Goal: Task Accomplishment & Management: Use online tool/utility

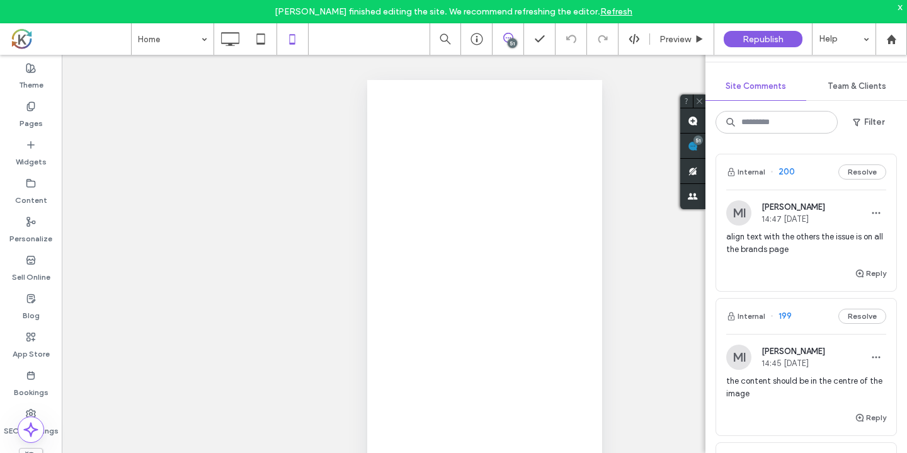
click at [815, 164] on div at bounding box center [453, 226] width 907 height 453
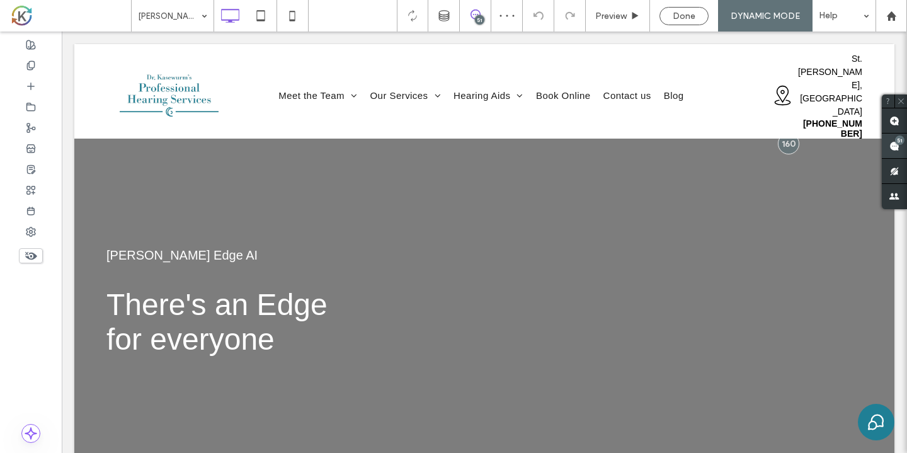
click at [898, 141] on div "51" at bounding box center [899, 139] width 9 height 9
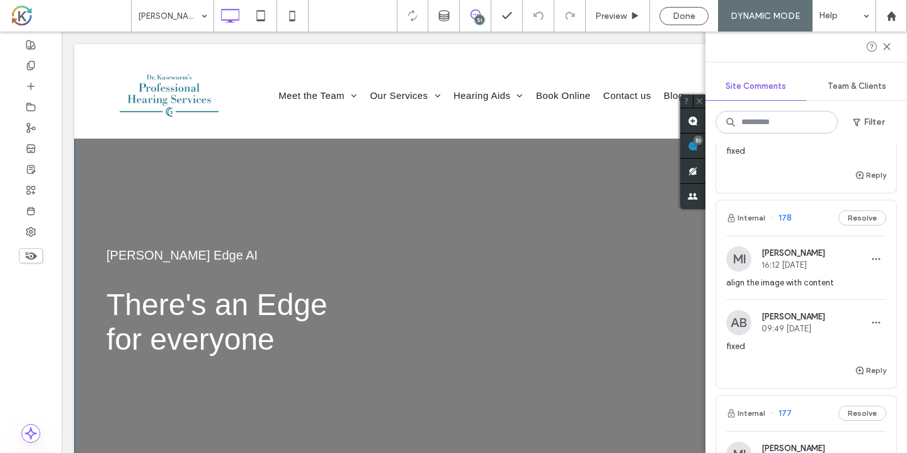
scroll to position [3355, 0]
click at [814, 225] on div "Internal 178 Resolve" at bounding box center [806, 218] width 180 height 35
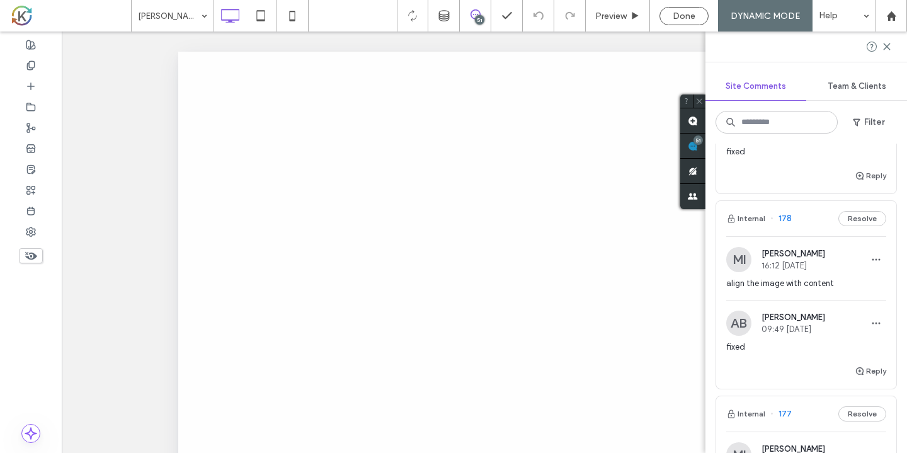
click at [814, 225] on div "Internal 178 Resolve" at bounding box center [806, 218] width 180 height 35
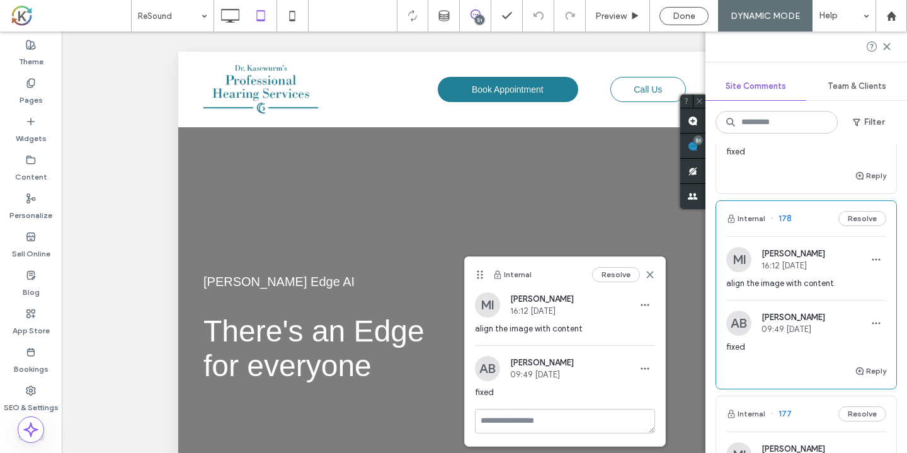
drag, startPoint x: 485, startPoint y: 273, endPoint x: 468, endPoint y: 269, distance: 16.8
click at [468, 269] on div "Internal Resolve" at bounding box center [565, 274] width 200 height 35
click at [485, 276] on div "Internal Resolve" at bounding box center [565, 274] width 200 height 35
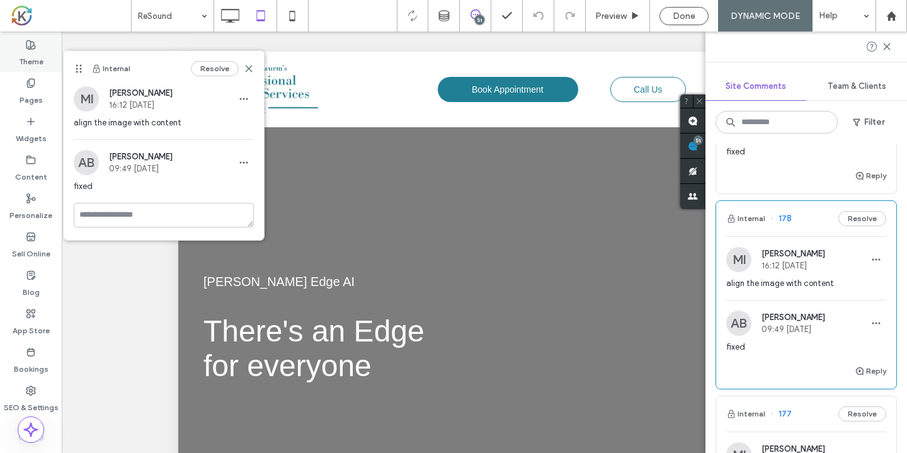
drag, startPoint x: 481, startPoint y: 275, endPoint x: 0, endPoint y: 69, distance: 523.2
click at [0, 69] on div "ReSound 51 Preview Done DYNAMIC MODE Help Site Comments Team & Clients Filter I…" at bounding box center [453, 226] width 907 height 453
click at [222, 69] on button "Resolve" at bounding box center [215, 68] width 48 height 15
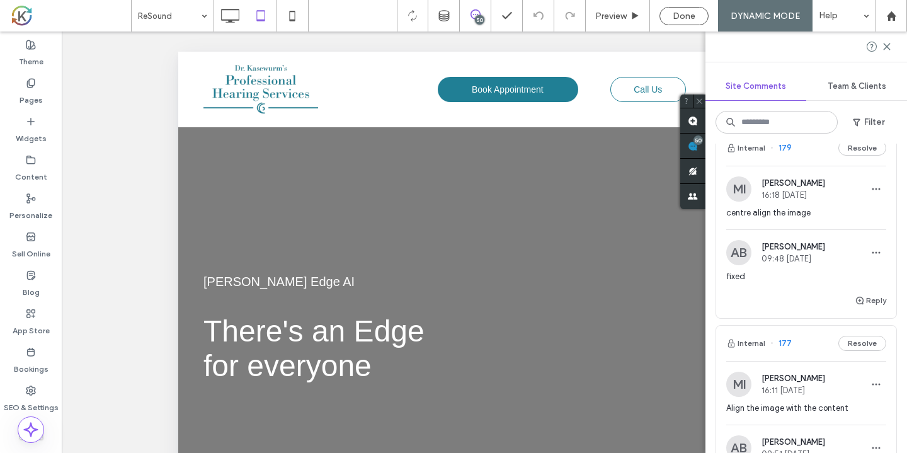
scroll to position [3229, 0]
click at [803, 145] on div "Internal 179 Resolve" at bounding box center [806, 149] width 180 height 35
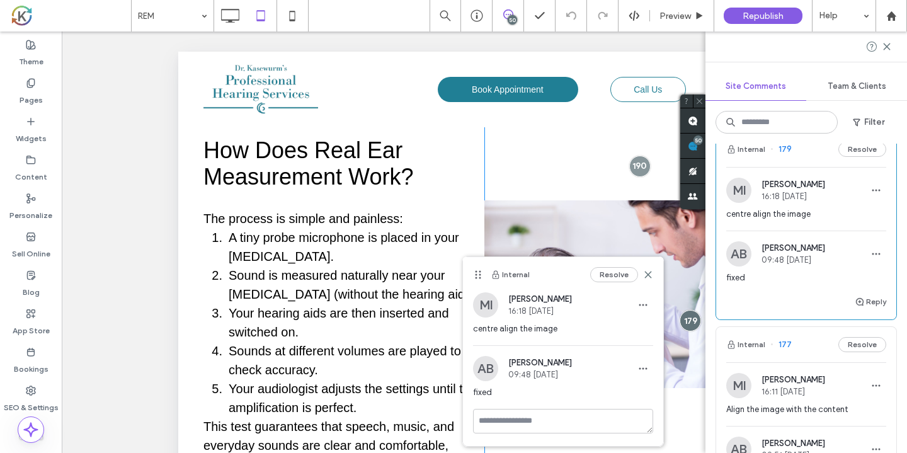
scroll to position [452, 0]
click at [795, 159] on div "Internal 179 Resolve" at bounding box center [806, 149] width 180 height 35
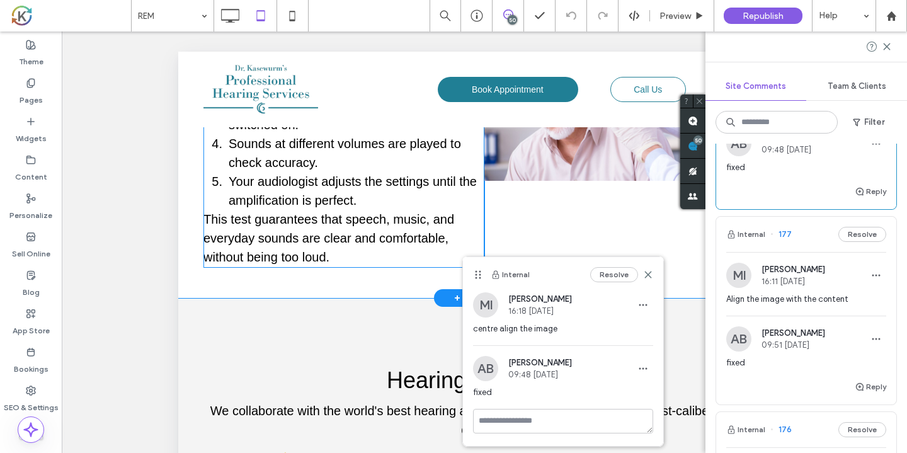
scroll to position [645, 0]
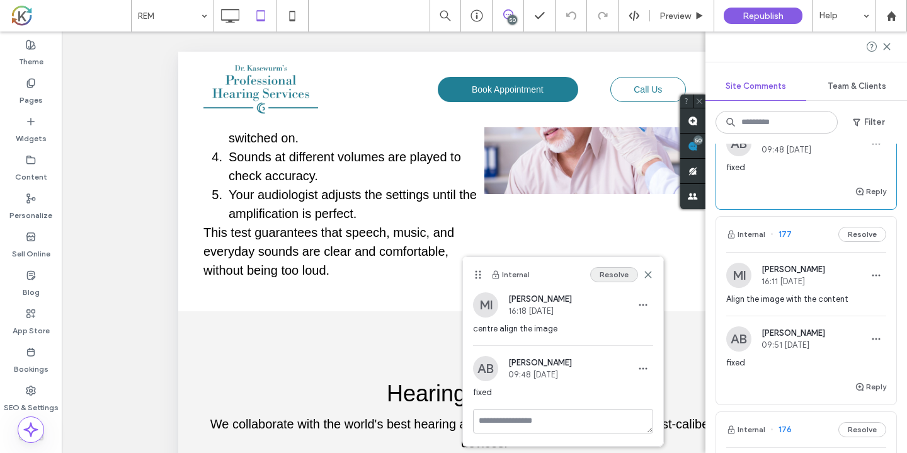
click at [603, 276] on button "Resolve" at bounding box center [614, 274] width 48 height 15
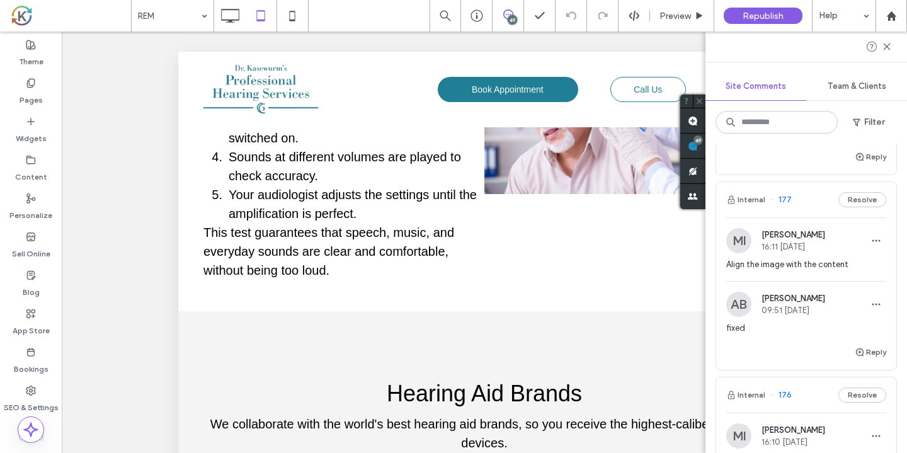
scroll to position [3176, 0]
click at [815, 206] on div "Internal 177 Resolve" at bounding box center [806, 201] width 180 height 35
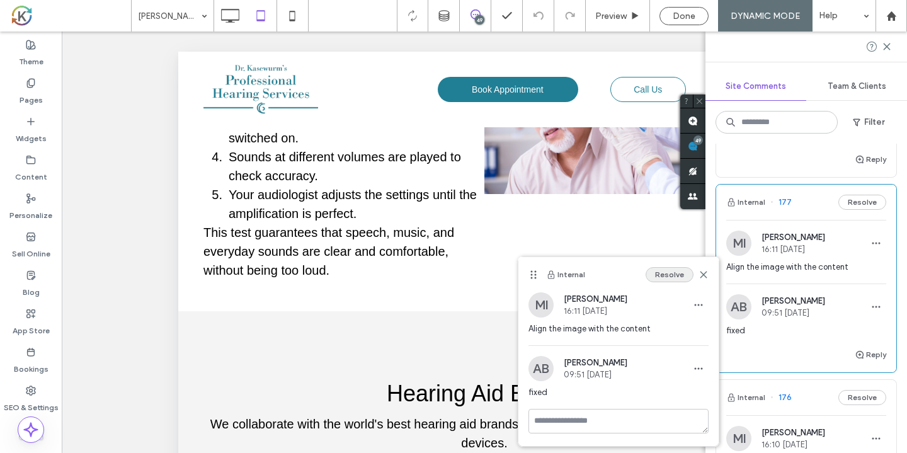
click at [664, 276] on button "Resolve" at bounding box center [669, 274] width 48 height 15
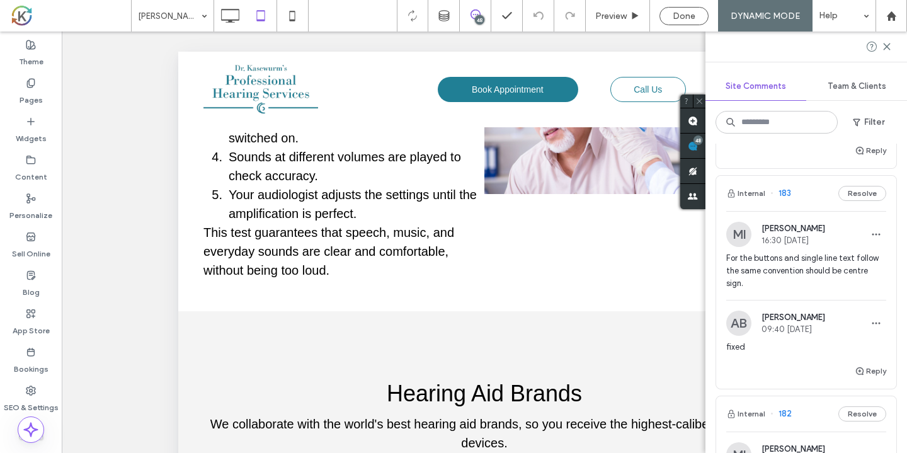
scroll to position [2382, 0]
click at [803, 196] on div "Internal 183 Resolve" at bounding box center [806, 190] width 180 height 35
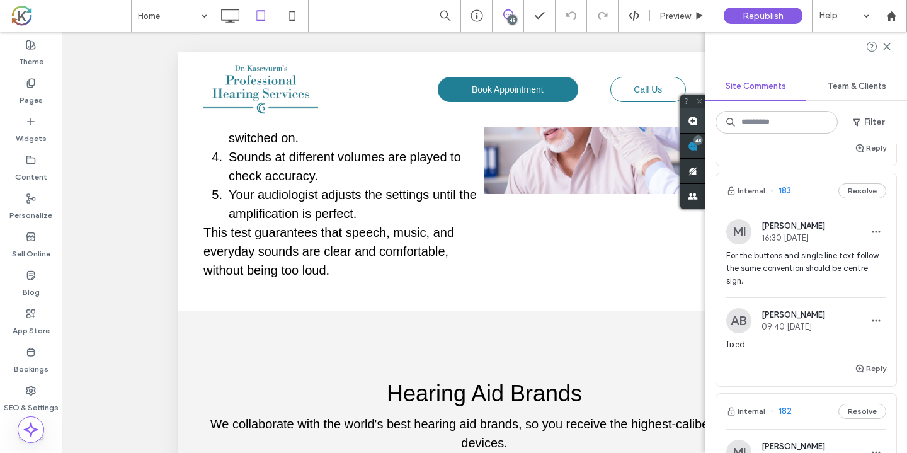
click at [699, 116] on span at bounding box center [692, 120] width 25 height 25
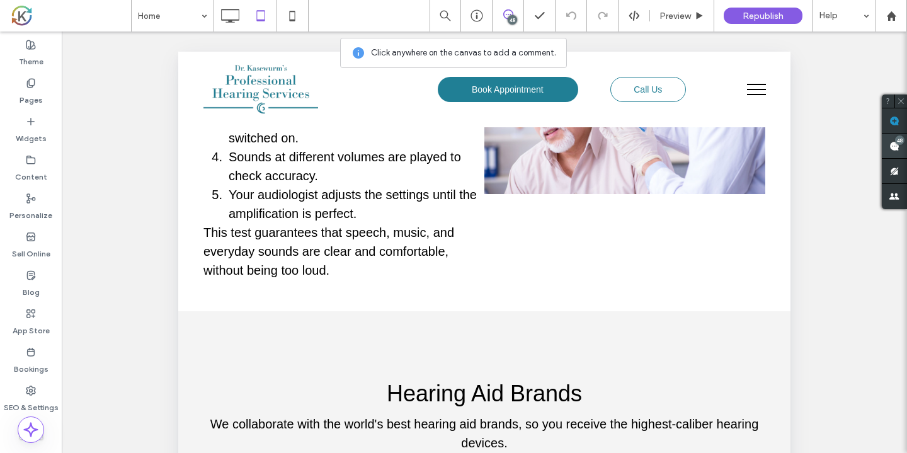
click at [891, 147] on use at bounding box center [894, 146] width 10 height 10
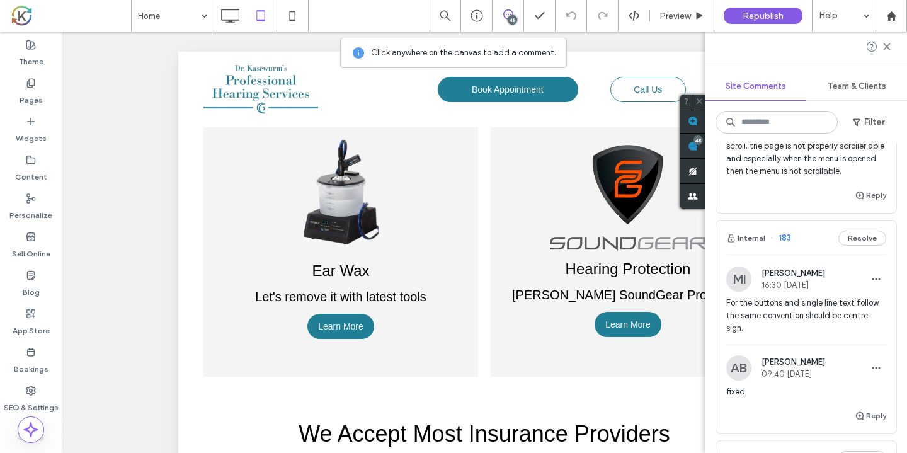
scroll to position [2337, 0]
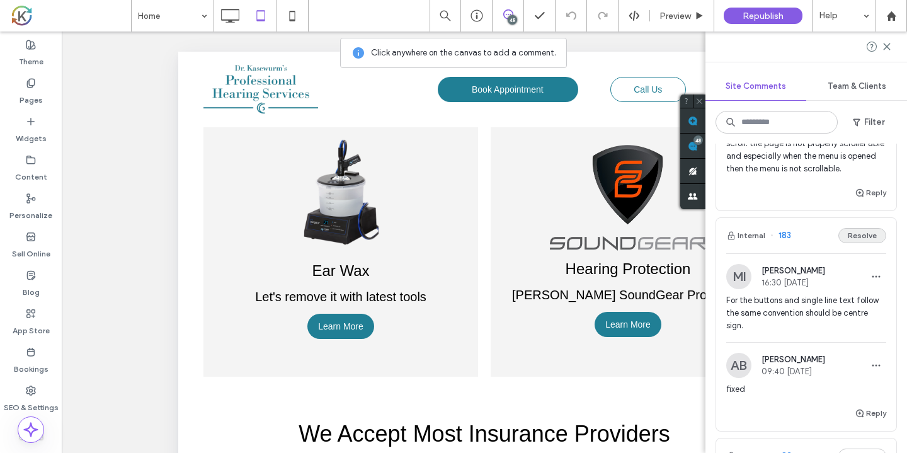
click at [857, 237] on button "Resolve" at bounding box center [862, 235] width 48 height 15
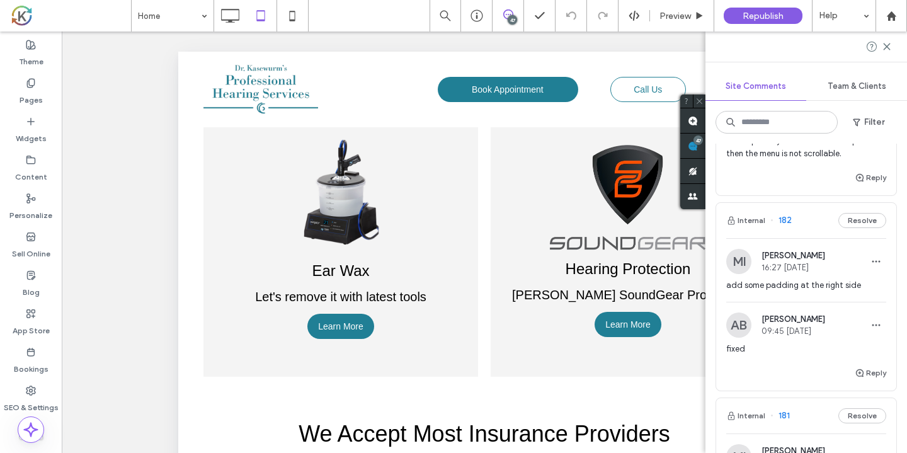
scroll to position [2354, 0]
click at [808, 225] on div "Internal 182 Resolve" at bounding box center [806, 218] width 180 height 35
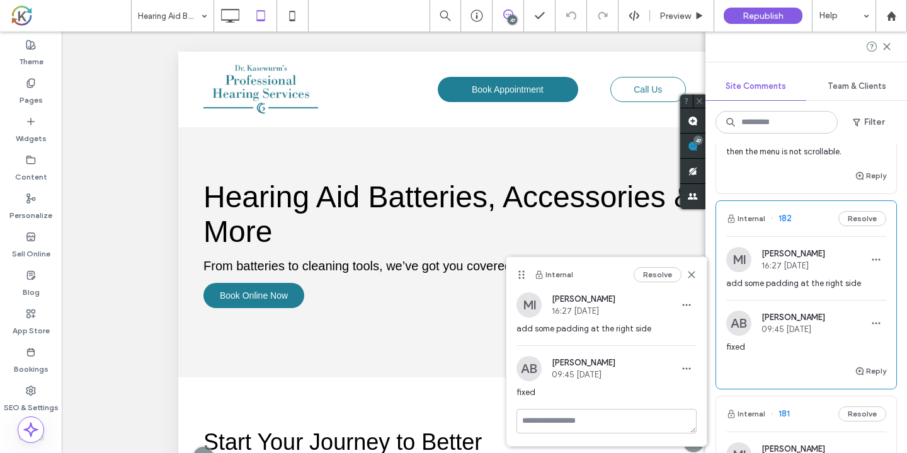
scroll to position [17, 0]
click at [809, 229] on div "Internal 182 Resolve" at bounding box center [806, 218] width 180 height 35
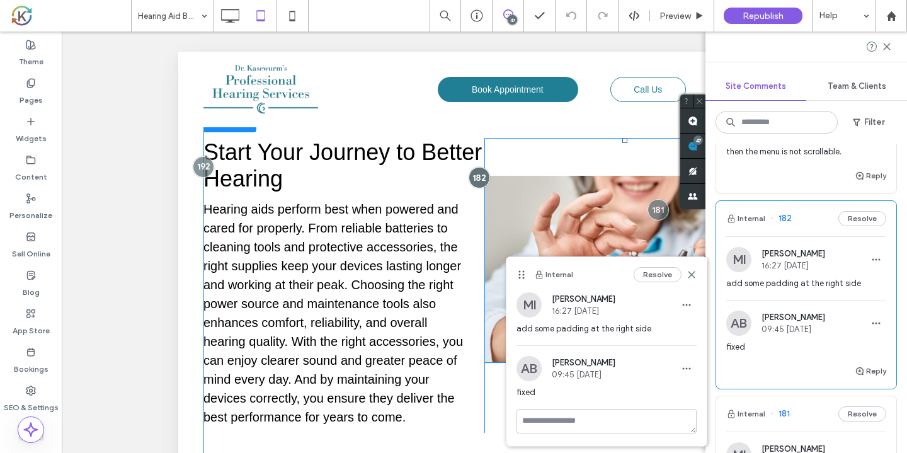
scroll to position [320, 0]
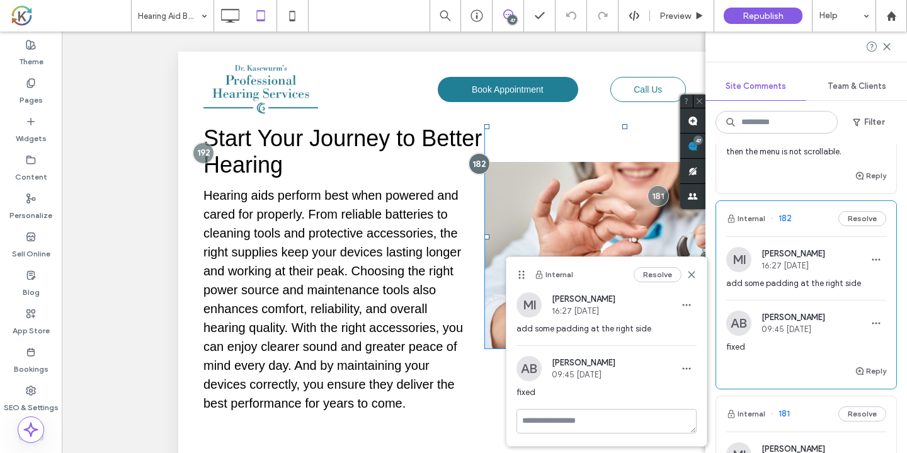
click at [585, 322] on span "add some padding at the right side" at bounding box center [606, 328] width 180 height 13
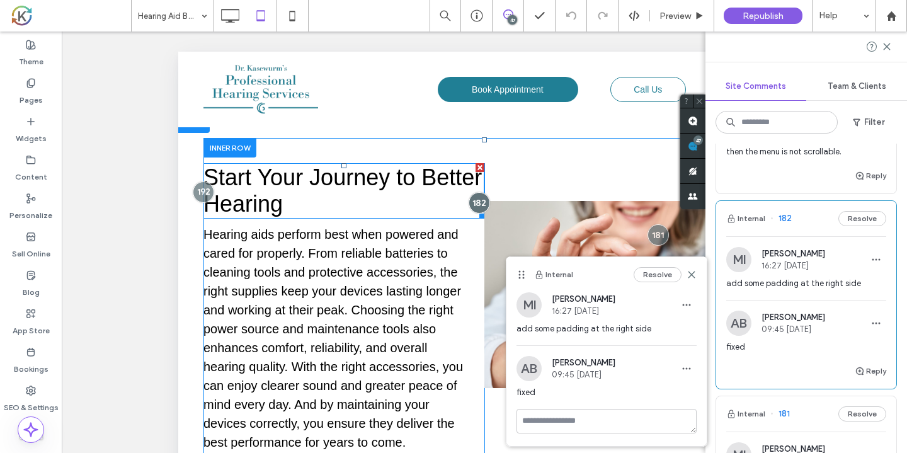
scroll to position [277, 0]
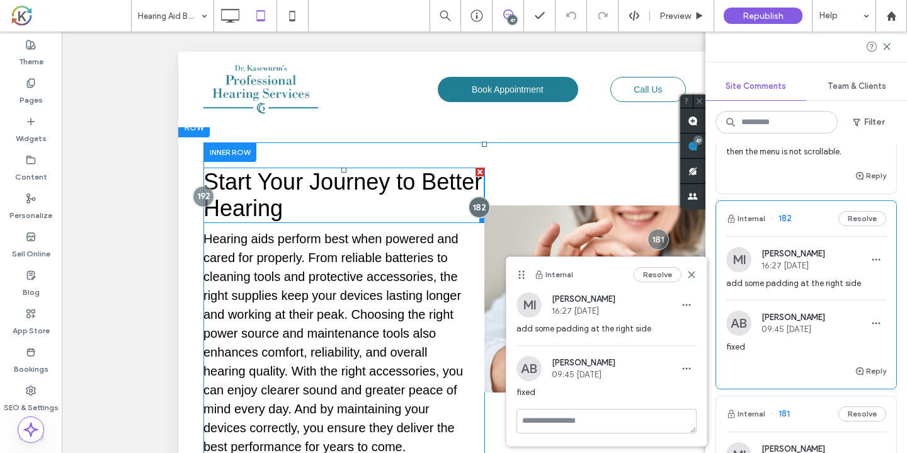
click at [459, 196] on h2 "Start Your Journey to Better Hearing" at bounding box center [343, 195] width 281 height 53
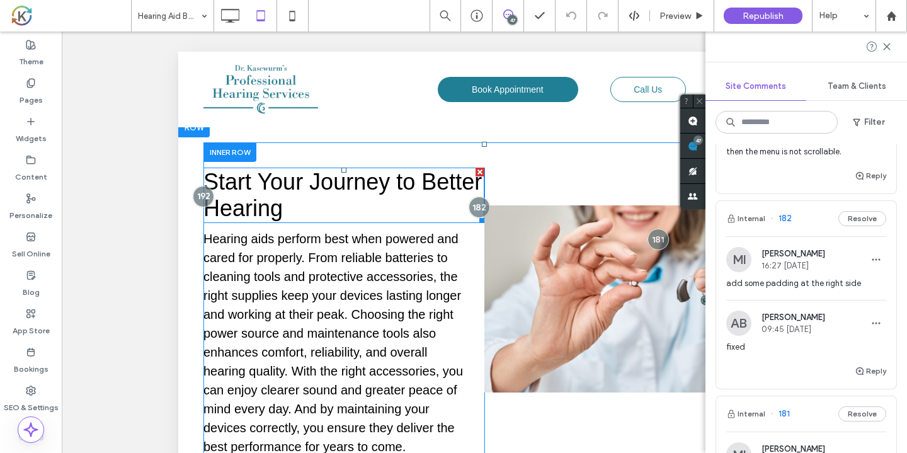
click at [468, 191] on span "Start Your Journey to Better Hearing" at bounding box center [342, 195] width 278 height 52
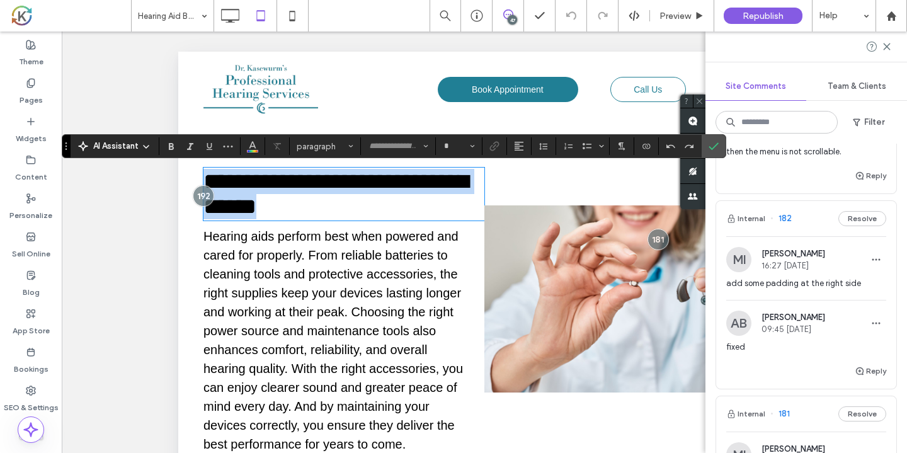
type input "*********"
type input "**"
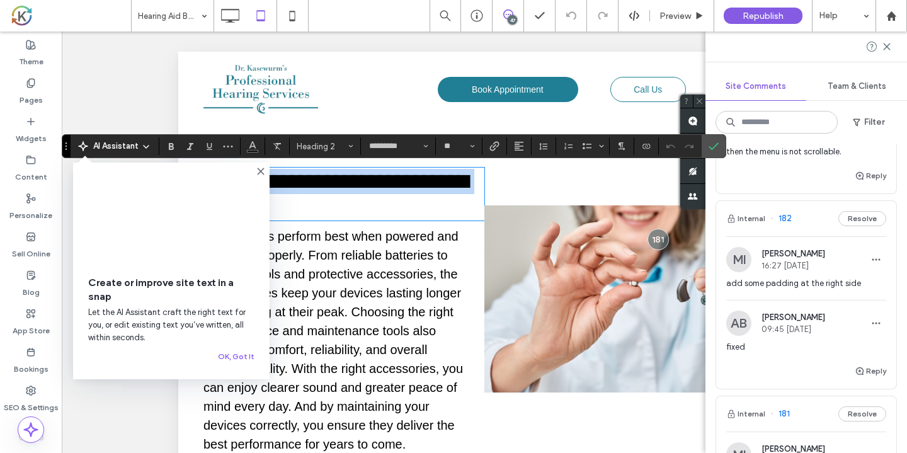
click at [460, 213] on h2 "**********" at bounding box center [343, 194] width 281 height 50
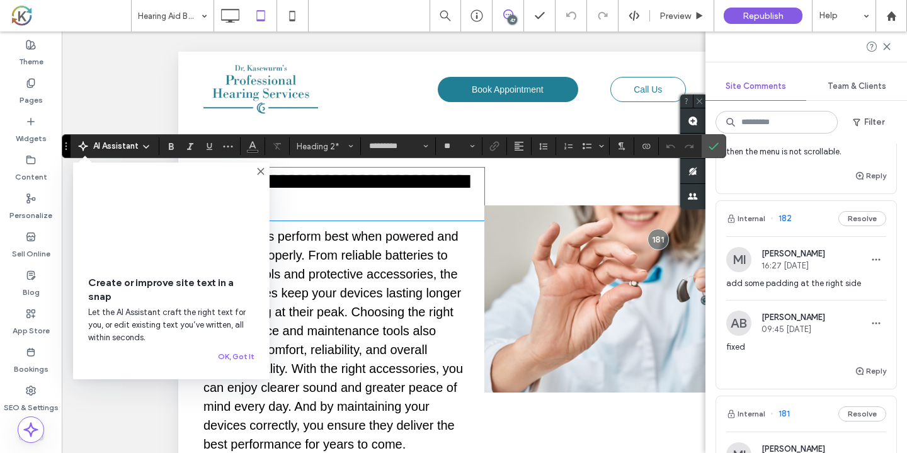
click at [410, 223] on div "**********" at bounding box center [343, 313] width 281 height 292
click at [229, 151] on icon "More" at bounding box center [228, 146] width 10 height 10
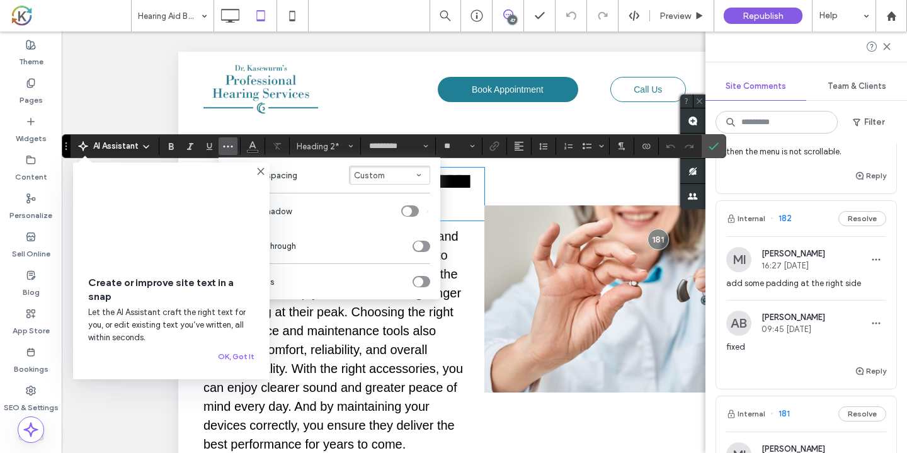
click at [264, 172] on icon at bounding box center [261, 171] width 10 height 10
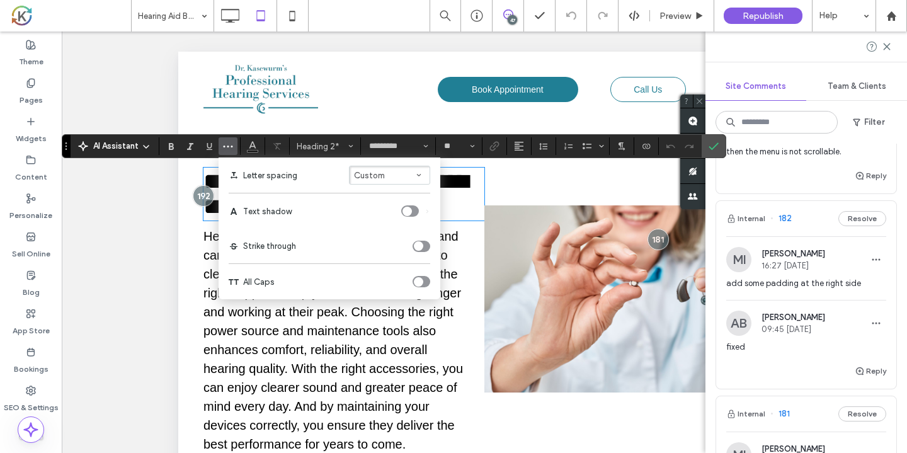
click at [229, 147] on icon "More" at bounding box center [228, 146] width 10 height 10
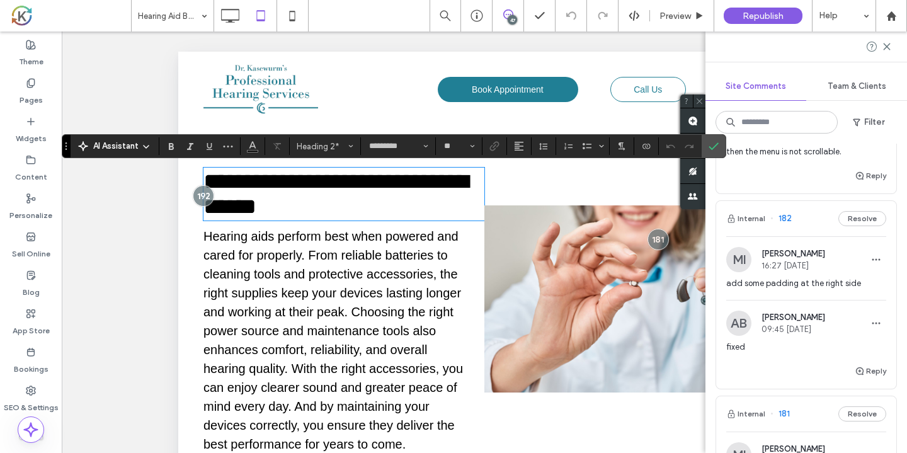
click at [484, 195] on div at bounding box center [624, 279] width 281 height 225
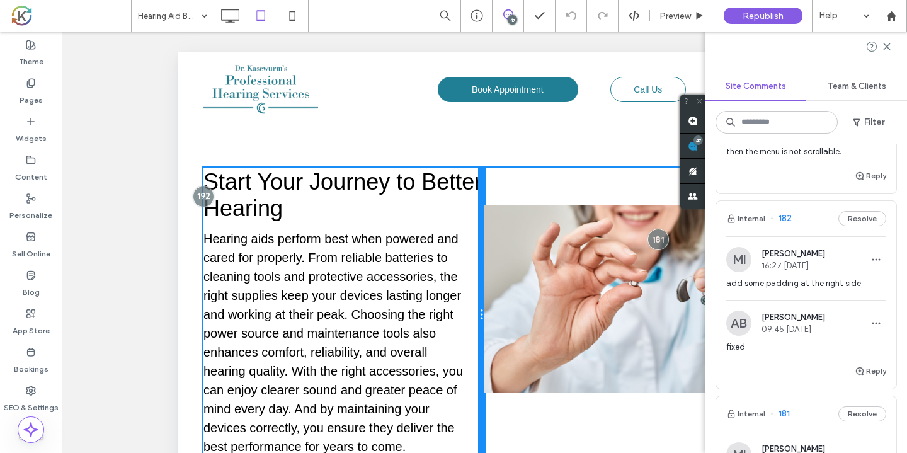
drag, startPoint x: 482, startPoint y: 188, endPoint x: 461, endPoint y: 187, distance: 20.8
click at [461, 187] on div "Start Your Journey to Better Hearing Hearing aids perform best when powered and…" at bounding box center [343, 314] width 281 height 295
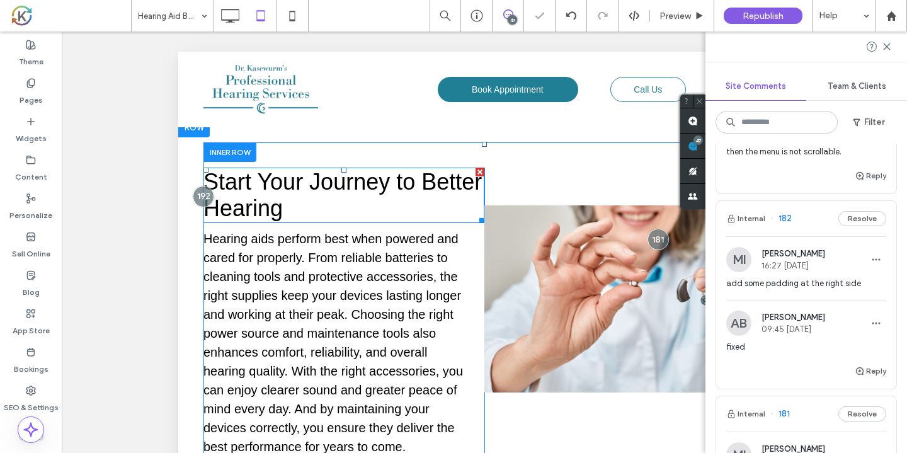
click at [471, 182] on span "Start Your Journey to Better Hearing" at bounding box center [342, 195] width 278 height 52
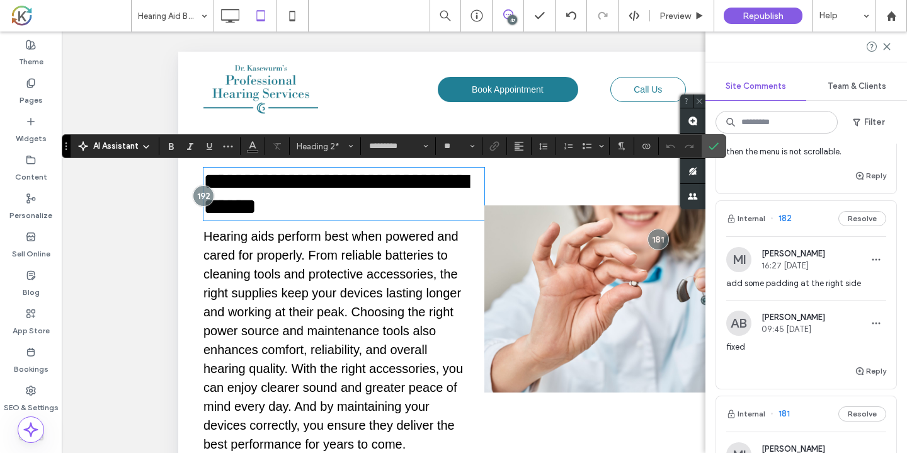
click at [204, 168] on div "**********" at bounding box center [343, 193] width 281 height 53
click at [67, 145] on icon "Drag" at bounding box center [66, 146] width 3 height 8
click at [470, 238] on p "Hearing aids perform best when powered and cared for properly. From reliable ba…" at bounding box center [337, 340] width 268 height 227
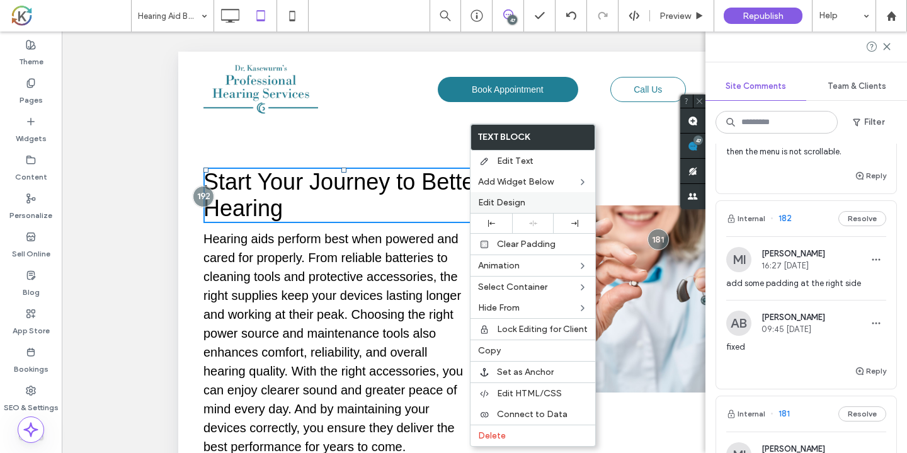
click at [525, 200] on label "Edit Design" at bounding box center [533, 202] width 110 height 11
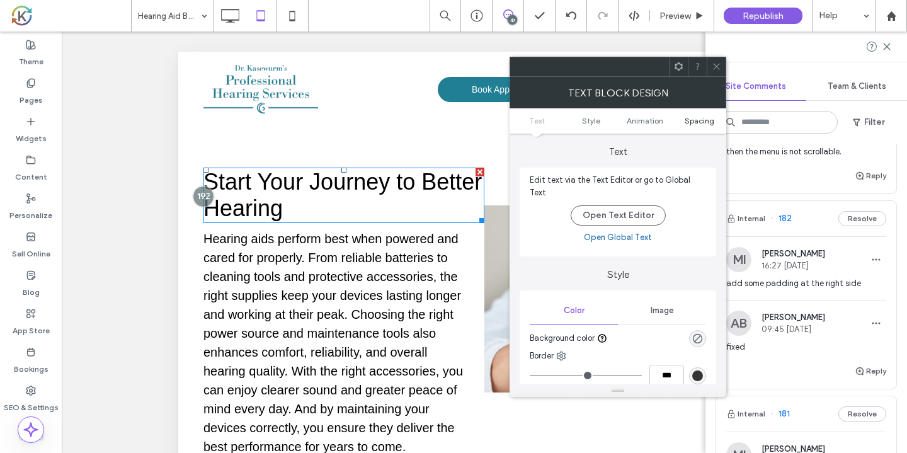
click at [698, 119] on span "Spacing" at bounding box center [699, 120] width 30 height 9
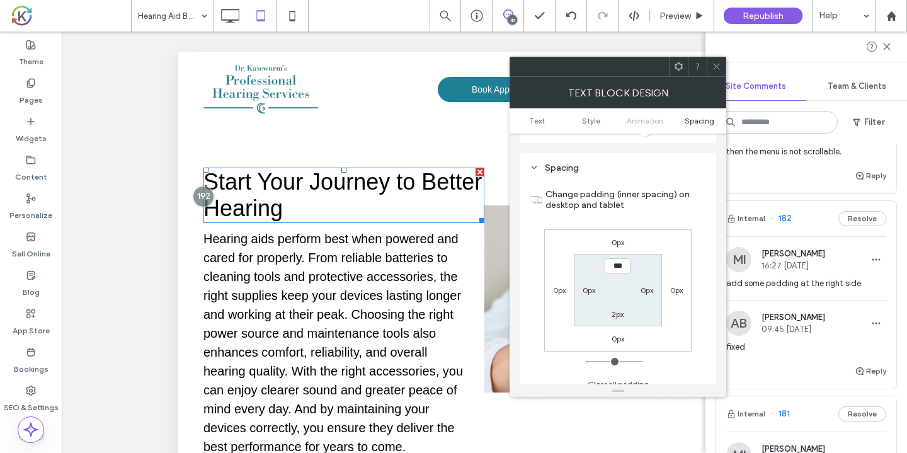
scroll to position [342, 0]
click at [648, 285] on label "0px" at bounding box center [646, 289] width 13 height 9
type input "*"
click at [648, 283] on input "***" at bounding box center [646, 290] width 26 height 16
type input "****"
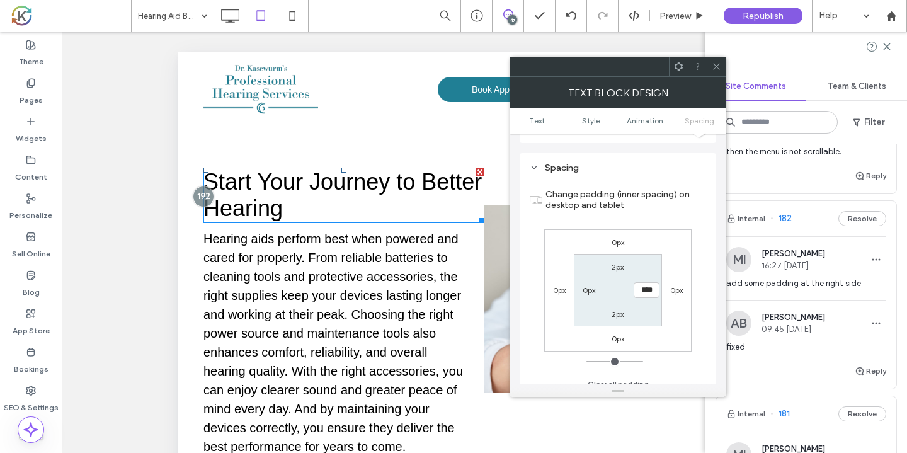
type input "**"
type input "***"
type input "*"
type input "***"
type input "*"
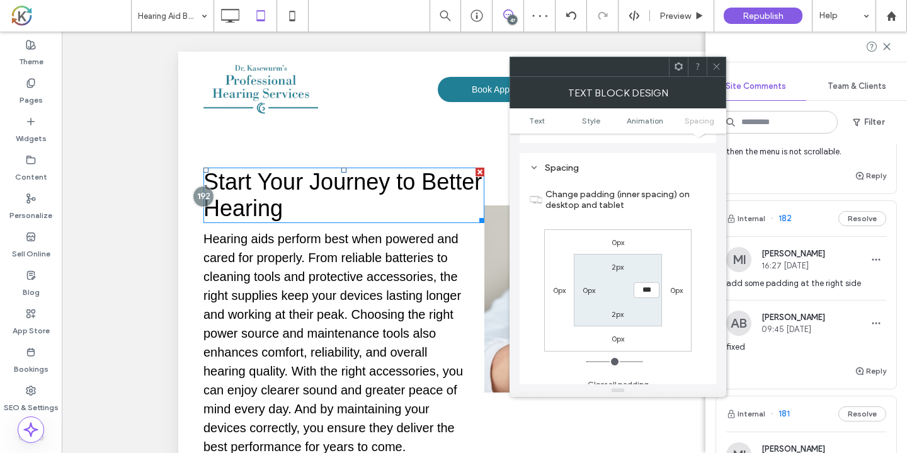
type input "***"
type input "*"
click at [717, 73] on span at bounding box center [715, 66] width 9 height 19
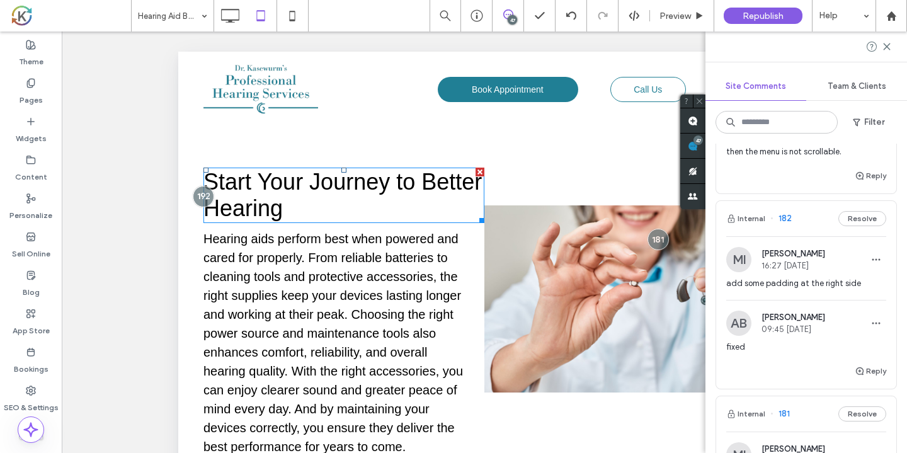
click at [822, 228] on div "Internal 182 Resolve" at bounding box center [806, 218] width 180 height 35
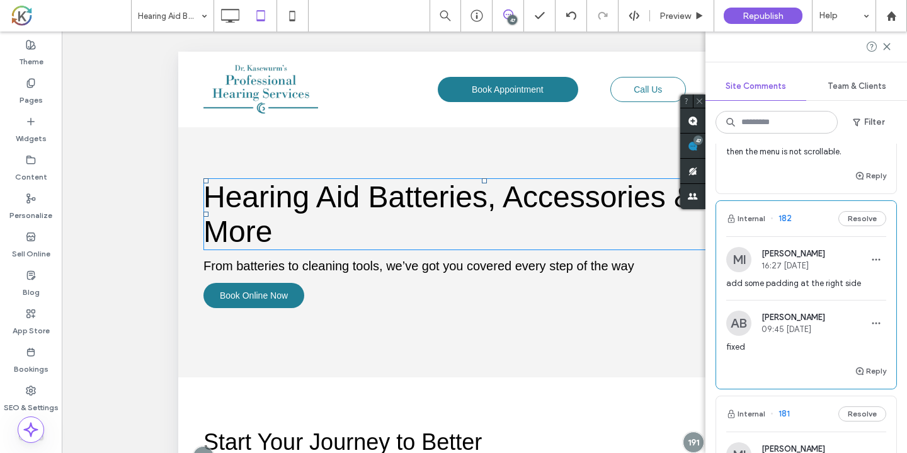
click at [815, 225] on div "Internal 182 Resolve" at bounding box center [806, 218] width 180 height 35
click at [857, 219] on button "Resolve" at bounding box center [862, 218] width 48 height 15
click at [814, 219] on div "Internal 181 Resolve" at bounding box center [806, 218] width 180 height 35
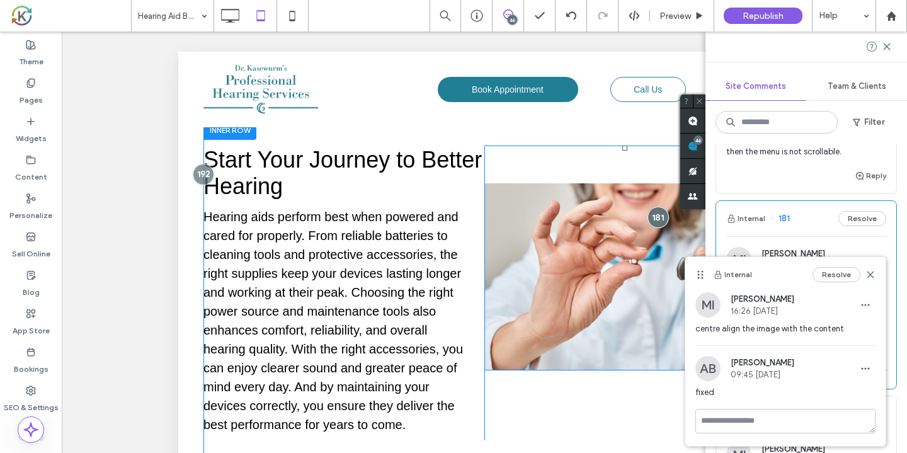
scroll to position [308, 0]
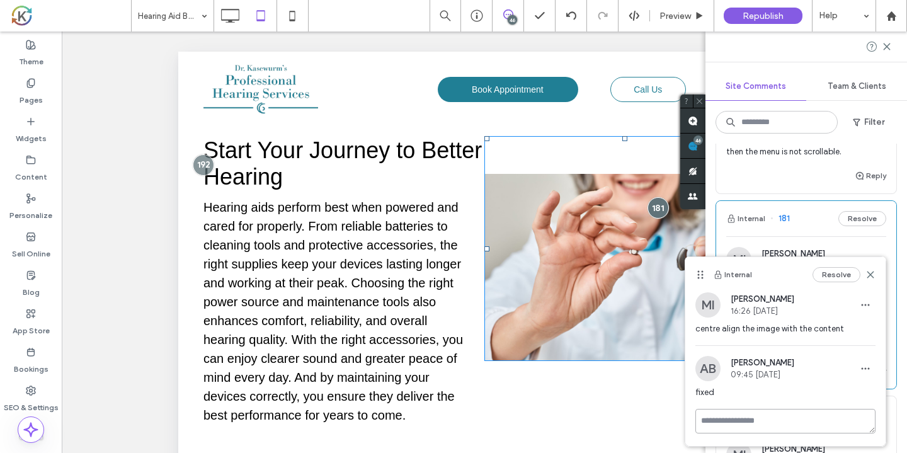
click at [730, 416] on textarea at bounding box center [785, 421] width 180 height 25
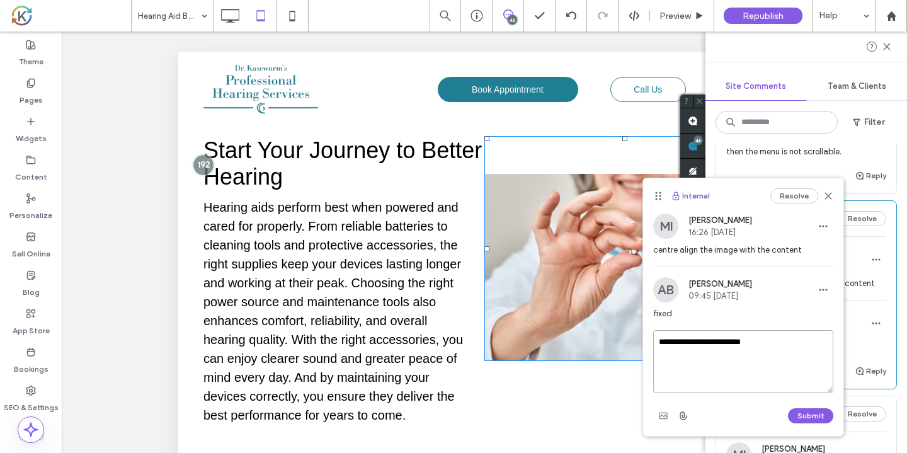
drag, startPoint x: 699, startPoint y: 274, endPoint x: 699, endPoint y: 195, distance: 78.7
click at [699, 195] on div "Internal Resolve" at bounding box center [743, 195] width 200 height 35
type textarea "**********"
click at [804, 417] on button "Submit" at bounding box center [810, 415] width 45 height 15
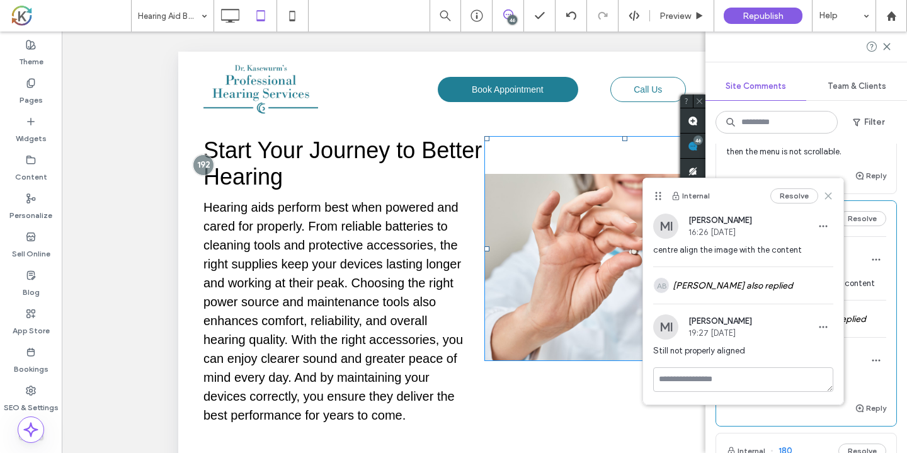
click at [828, 193] on icon at bounding box center [828, 196] width 10 height 10
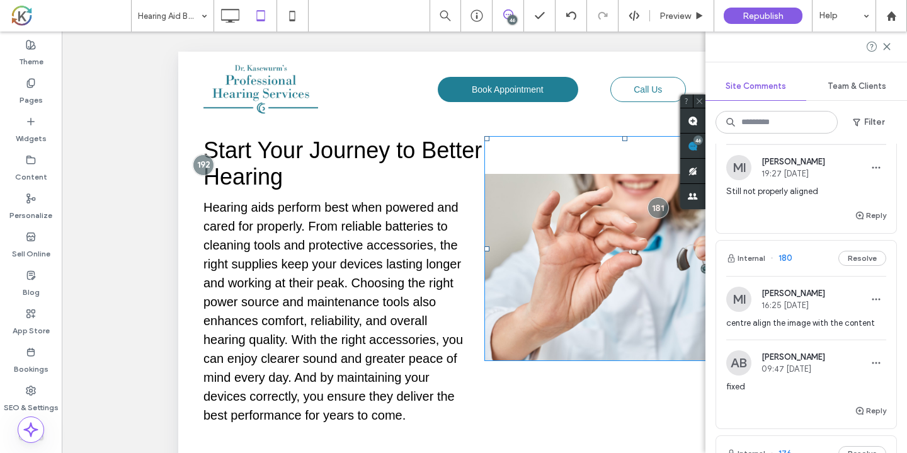
scroll to position [2548, 0]
click at [813, 262] on div "Internal 180 Resolve" at bounding box center [806, 256] width 180 height 35
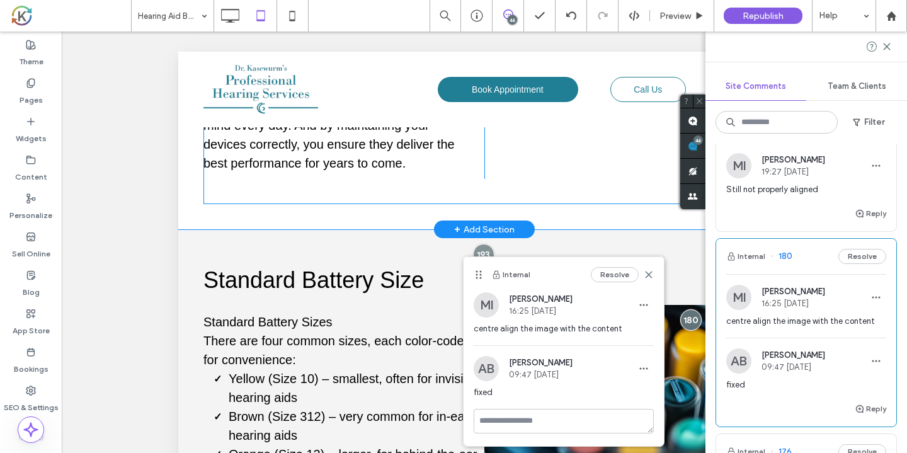
scroll to position [586, 0]
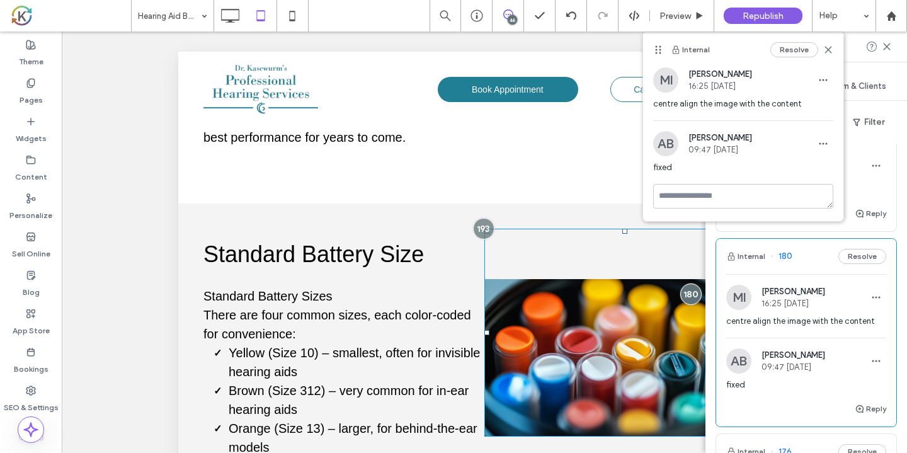
drag, startPoint x: 476, startPoint y: 273, endPoint x: 779, endPoint y: 41, distance: 381.6
click at [779, 41] on div "Internal Resolve" at bounding box center [743, 49] width 200 height 35
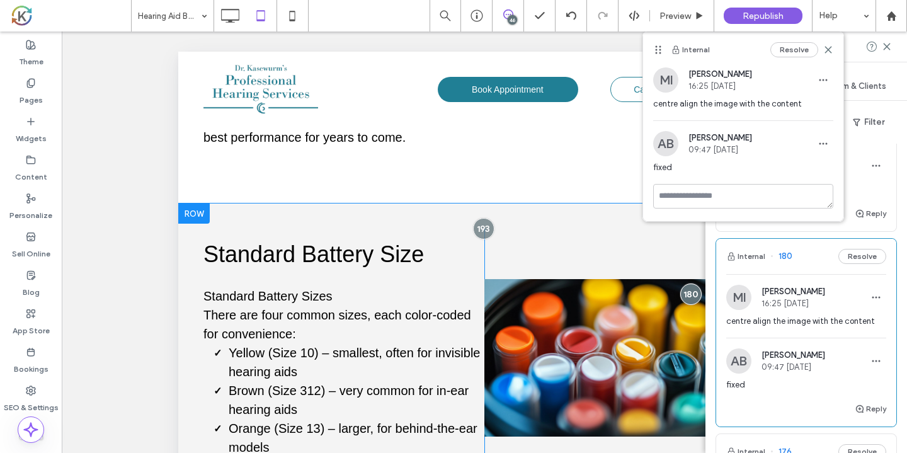
scroll to position [778, 0]
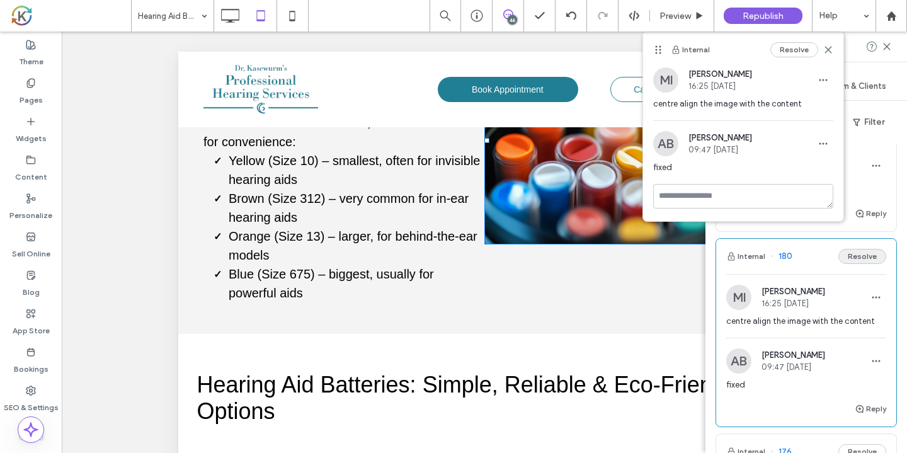
click at [849, 256] on button "Resolve" at bounding box center [862, 256] width 48 height 15
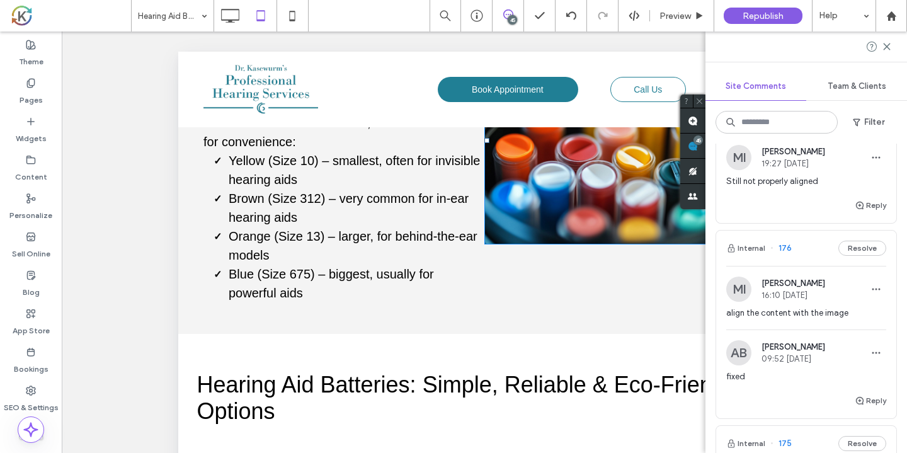
scroll to position [2558, 0]
click at [817, 256] on div "Internal 176 Resolve" at bounding box center [806, 246] width 180 height 35
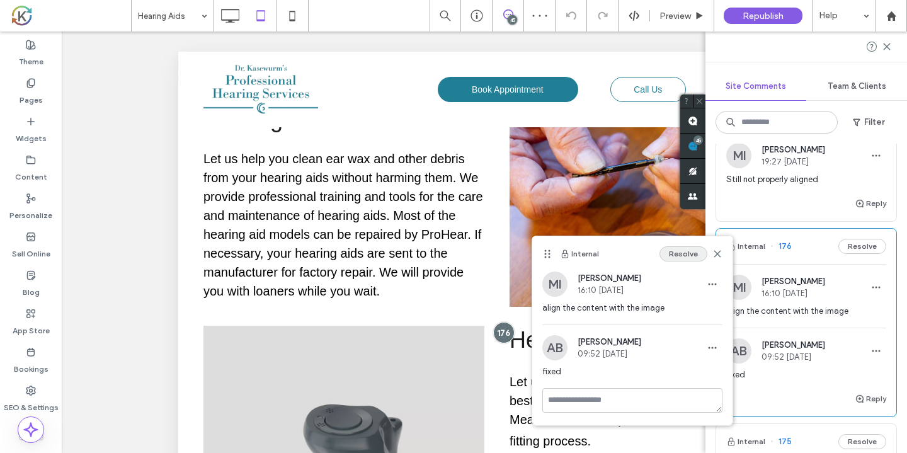
scroll to position [288, 0]
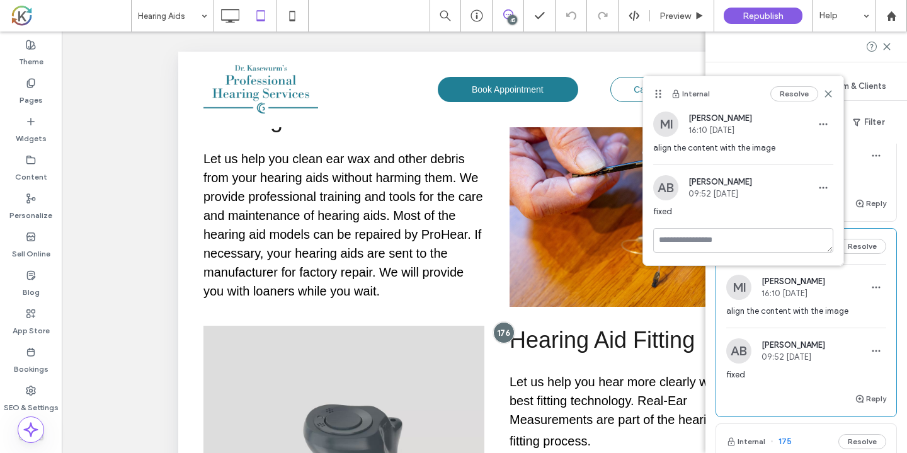
drag, startPoint x: 548, startPoint y: 250, endPoint x: 750, endPoint y: 90, distance: 257.2
click at [750, 90] on div "Internal Resolve" at bounding box center [743, 93] width 200 height 35
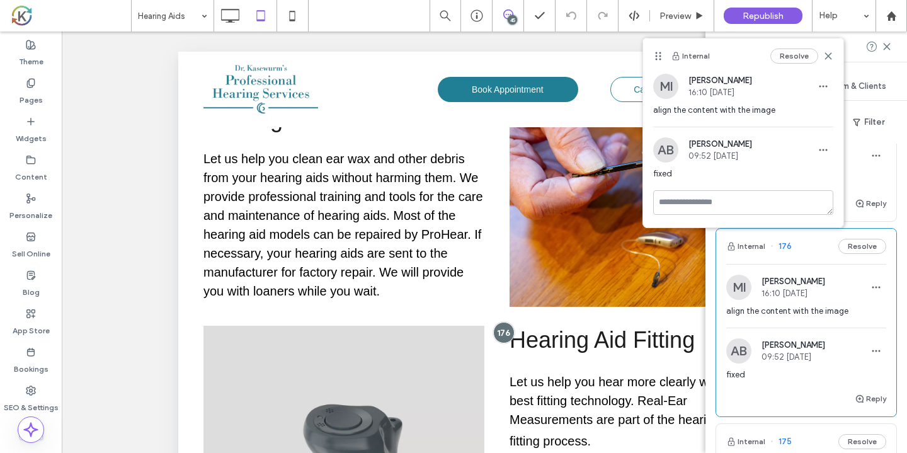
drag, startPoint x: 657, startPoint y: 94, endPoint x: 664, endPoint y: 57, distance: 38.4
click at [664, 57] on div "Internal Resolve" at bounding box center [743, 55] width 200 height 35
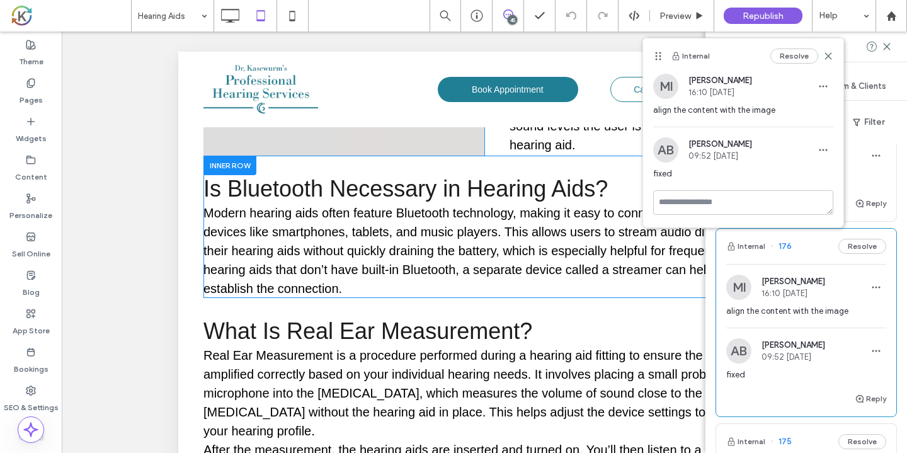
scroll to position [734, 0]
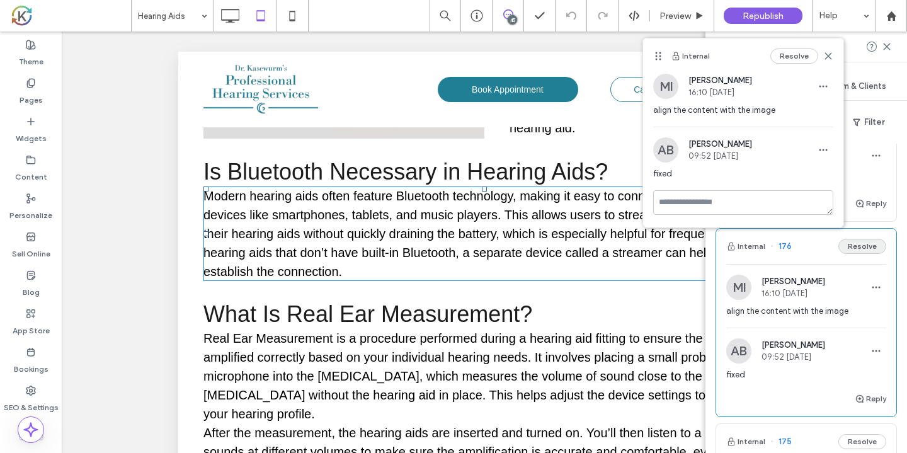
click at [866, 246] on button "Resolve" at bounding box center [862, 246] width 48 height 15
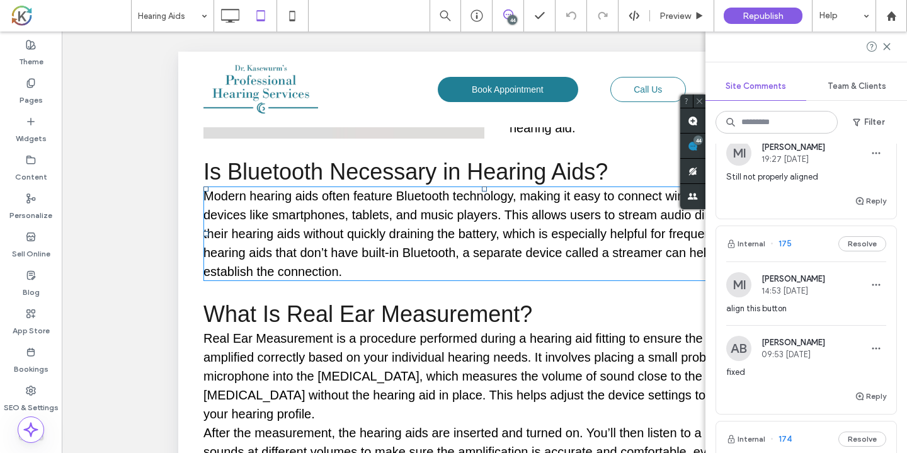
scroll to position [2558, 0]
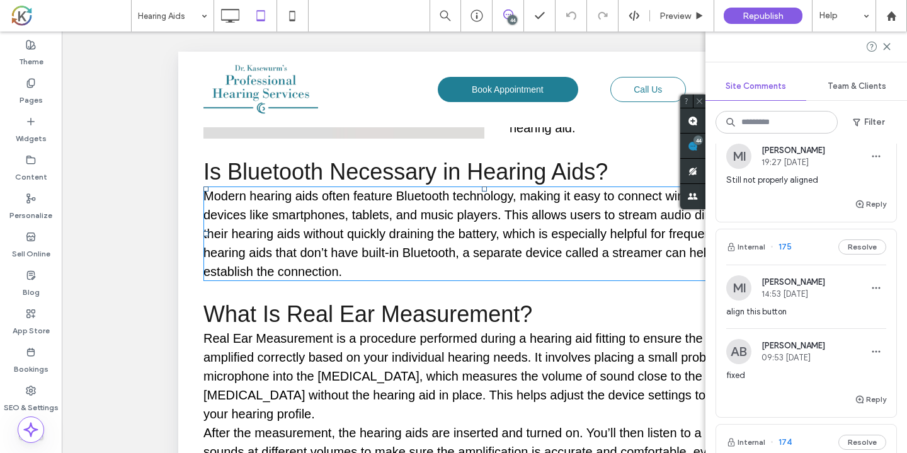
click at [816, 250] on div "Internal 175 Resolve" at bounding box center [806, 246] width 180 height 35
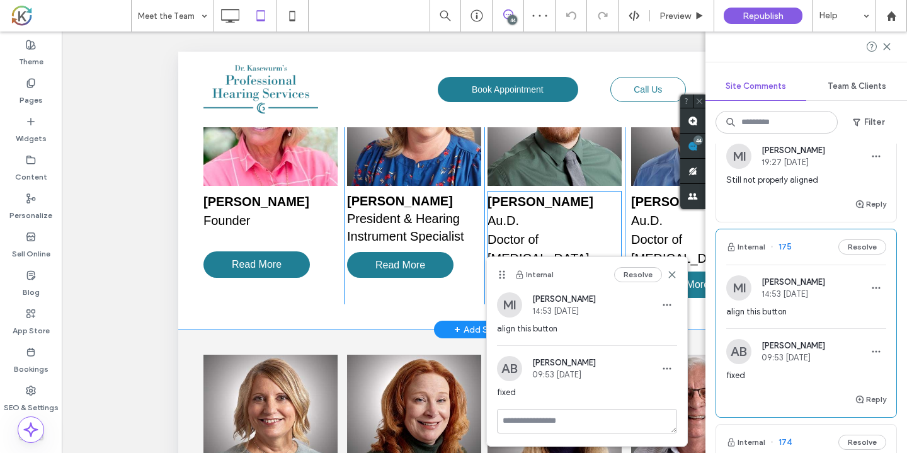
scroll to position [458, 0]
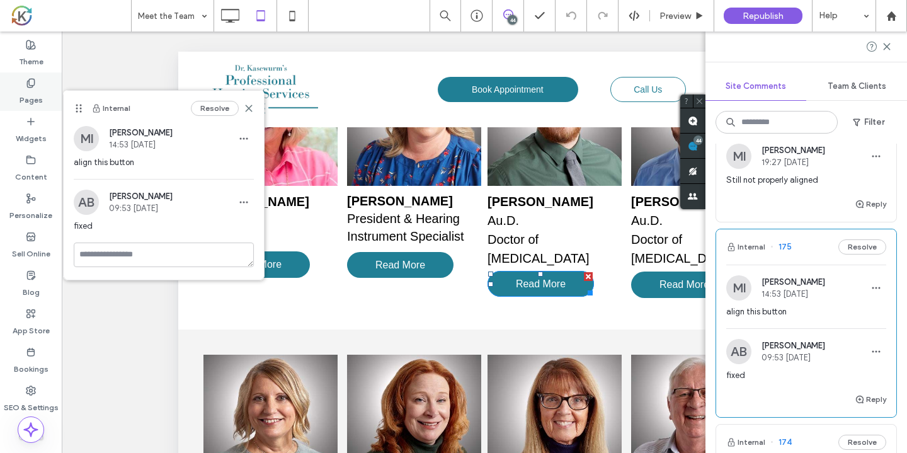
drag, startPoint x: 500, startPoint y: 273, endPoint x: 42, endPoint y: 104, distance: 487.8
click at [42, 104] on div "Meet the Team 44 Preview Republish Help Site Comments Team & Clients Filter Int…" at bounding box center [453, 226] width 907 height 453
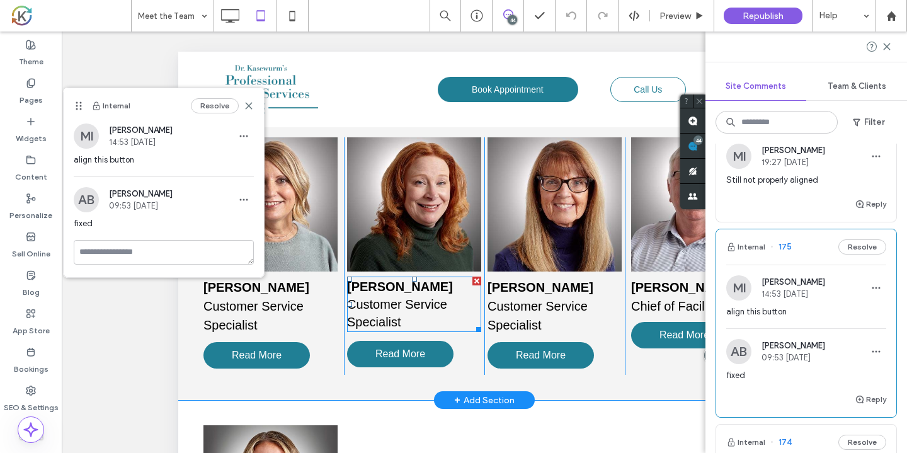
scroll to position [674, 0]
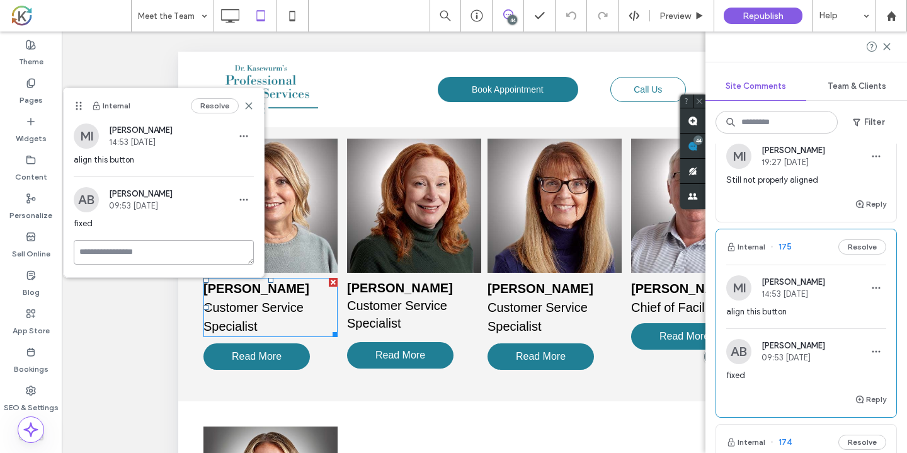
click at [193, 254] on textarea at bounding box center [164, 252] width 180 height 25
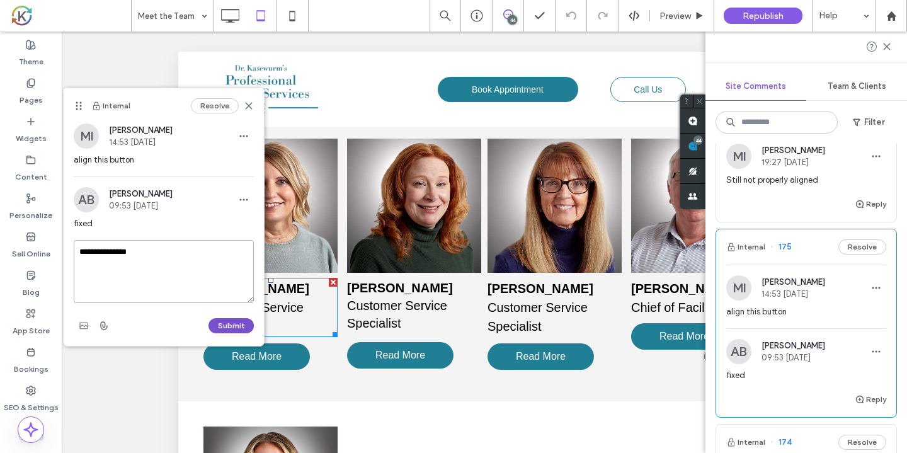
type textarea "**********"
click at [234, 327] on button "Submit" at bounding box center [230, 325] width 45 height 15
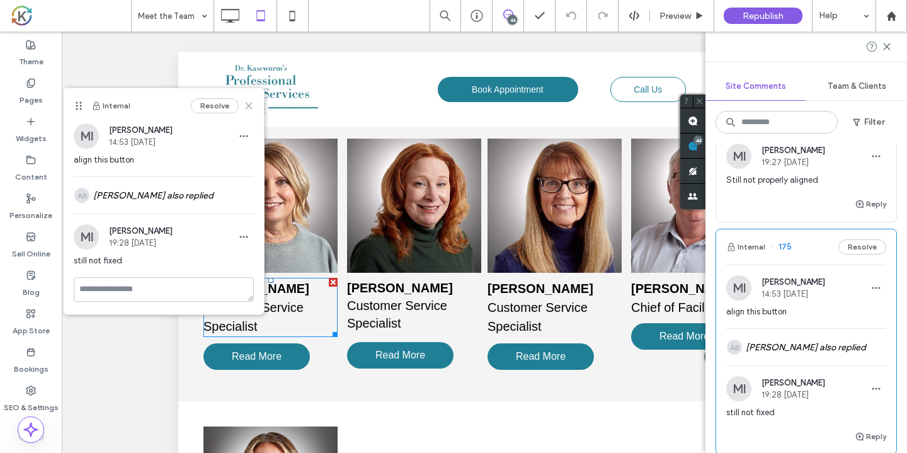
click at [249, 106] on use at bounding box center [249, 106] width 6 height 6
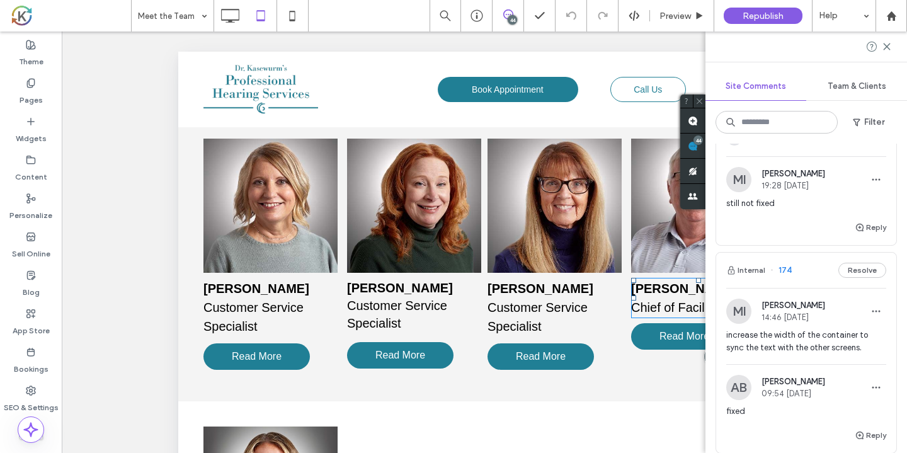
scroll to position [2772, 0]
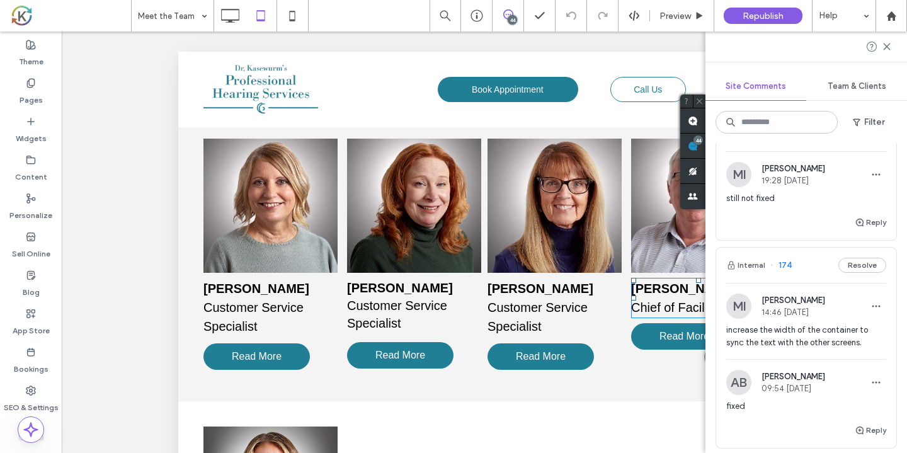
click at [806, 274] on div "Internal 174 Resolve" at bounding box center [806, 264] width 180 height 35
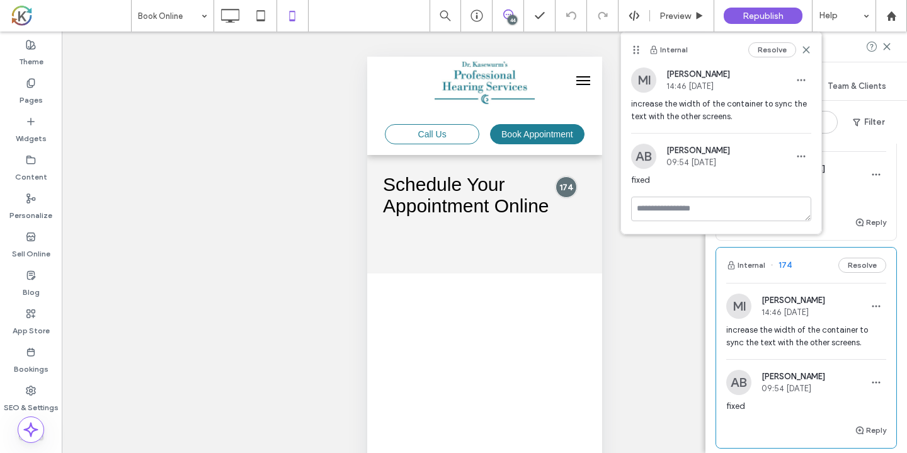
drag, startPoint x: 611, startPoint y: 104, endPoint x: 643, endPoint y: 23, distance: 87.3
click at [643, 23] on div "Book Online 44 Preview Republish Help Site Comments Team & Clients Filter Inter…" at bounding box center [453, 226] width 907 height 453
click at [765, 50] on button "Resolve" at bounding box center [776, 49] width 48 height 15
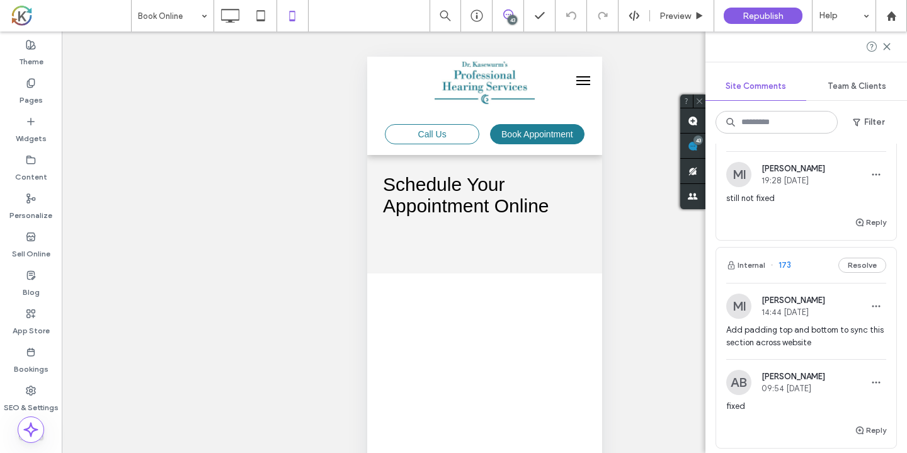
click at [818, 274] on div "Internal 173 Resolve" at bounding box center [806, 264] width 180 height 35
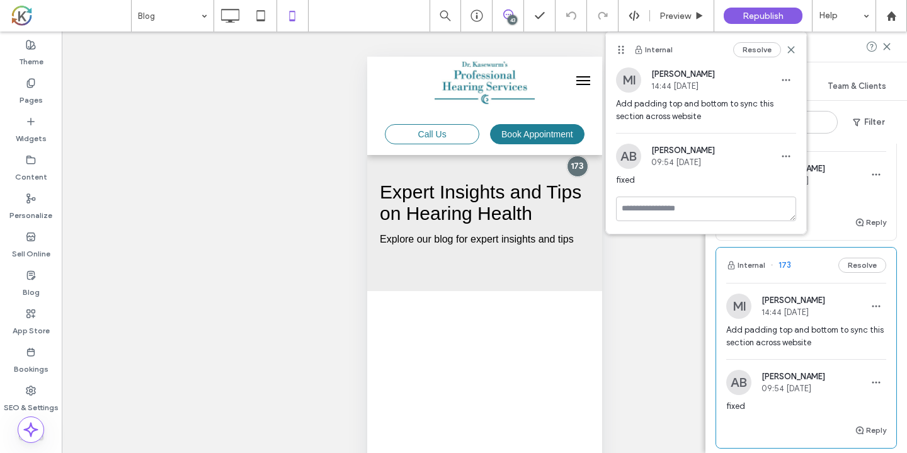
drag, startPoint x: 619, startPoint y: 89, endPoint x: 621, endPoint y: 35, distance: 54.8
click at [621, 35] on div "Internal Resolve" at bounding box center [706, 49] width 200 height 35
click at [745, 52] on button "Resolve" at bounding box center [757, 49] width 48 height 15
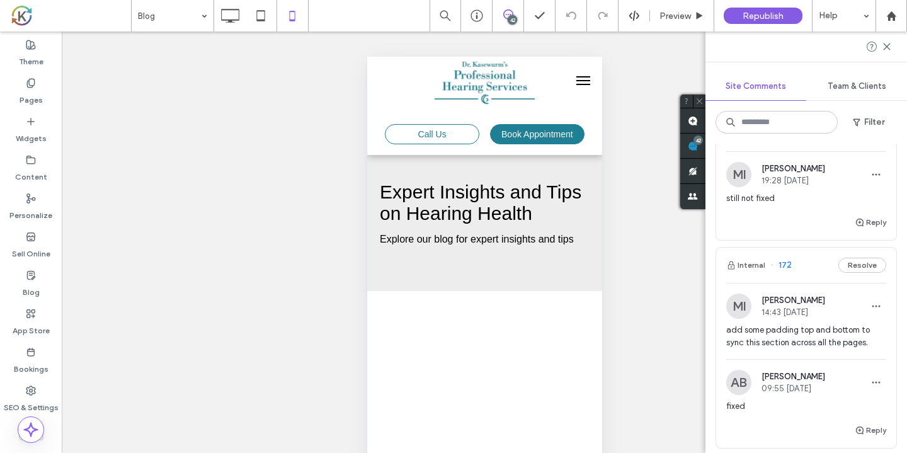
click at [820, 274] on div "Internal 172 Resolve" at bounding box center [806, 264] width 180 height 35
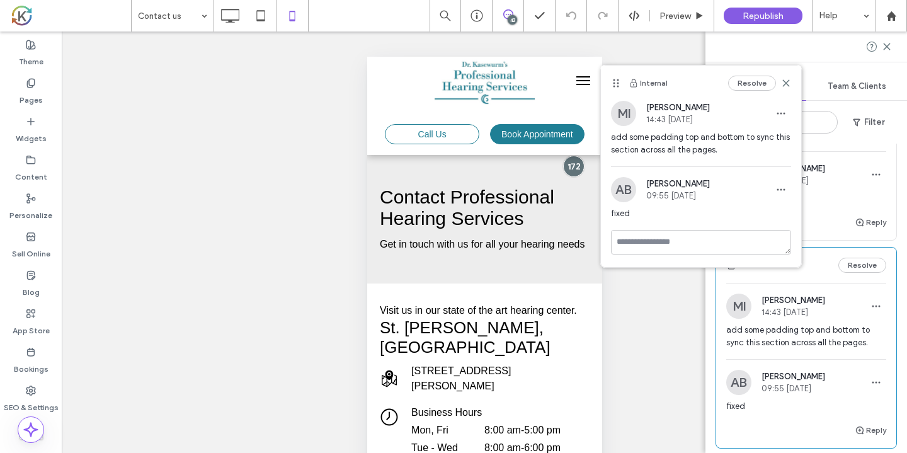
drag, startPoint x: 617, startPoint y: 83, endPoint x: 619, endPoint y: 57, distance: 26.6
click at [618, 79] on use at bounding box center [616, 83] width 6 height 8
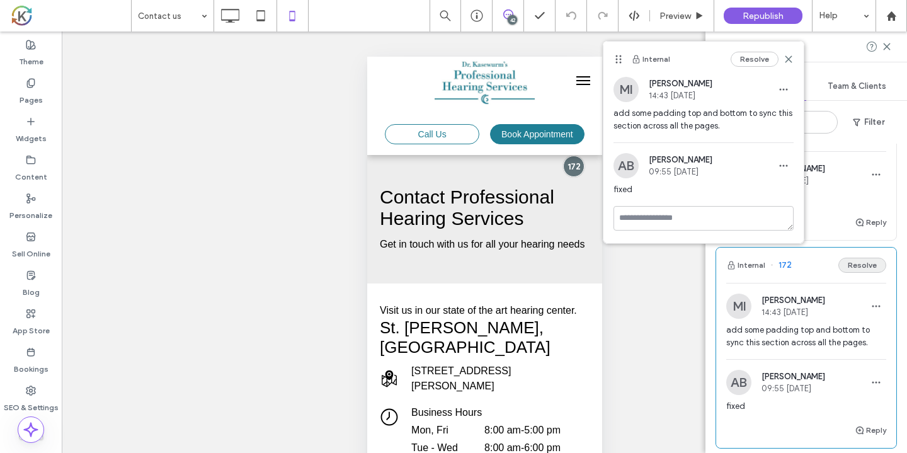
click at [851, 268] on button "Resolve" at bounding box center [862, 264] width 48 height 15
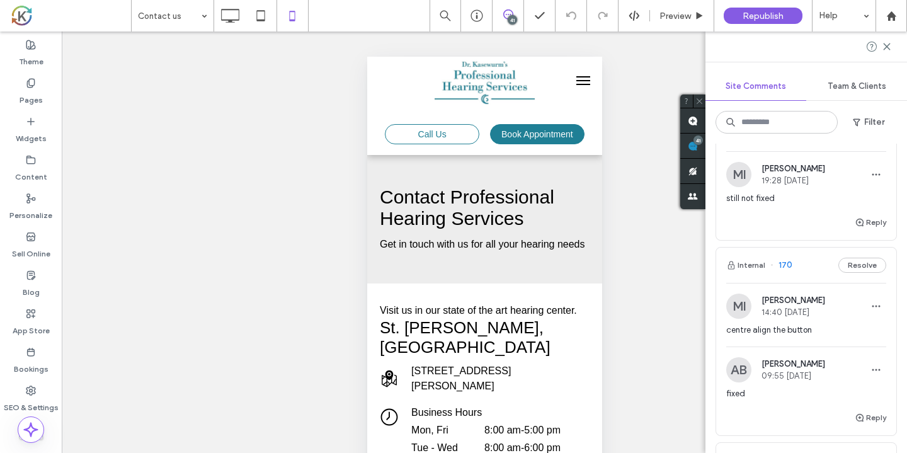
click at [817, 269] on div "Internal 170 Resolve" at bounding box center [806, 264] width 180 height 35
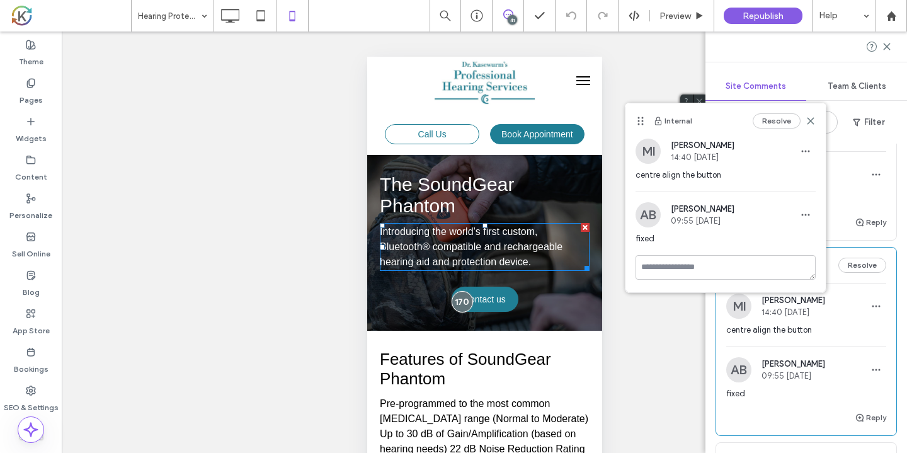
drag, startPoint x: 500, startPoint y: 229, endPoint x: 636, endPoint y: 123, distance: 171.4
click at [636, 123] on icon at bounding box center [640, 121] width 10 height 10
click at [776, 118] on button "Resolve" at bounding box center [776, 120] width 48 height 15
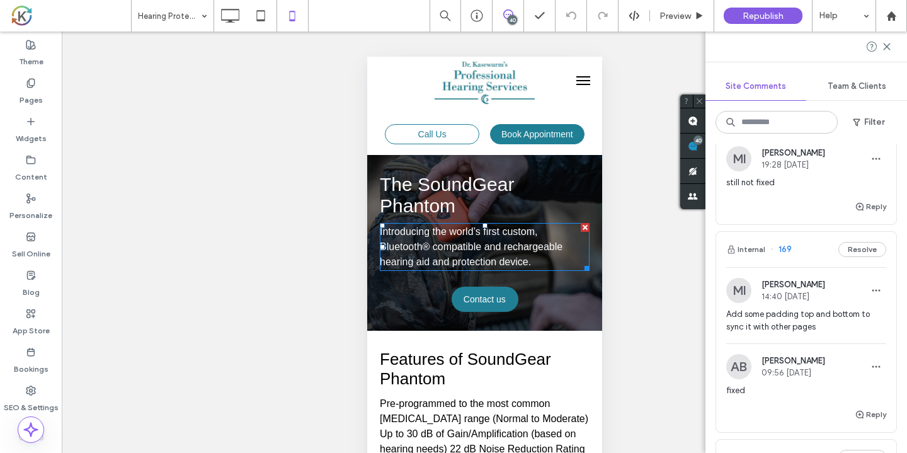
scroll to position [2793, 0]
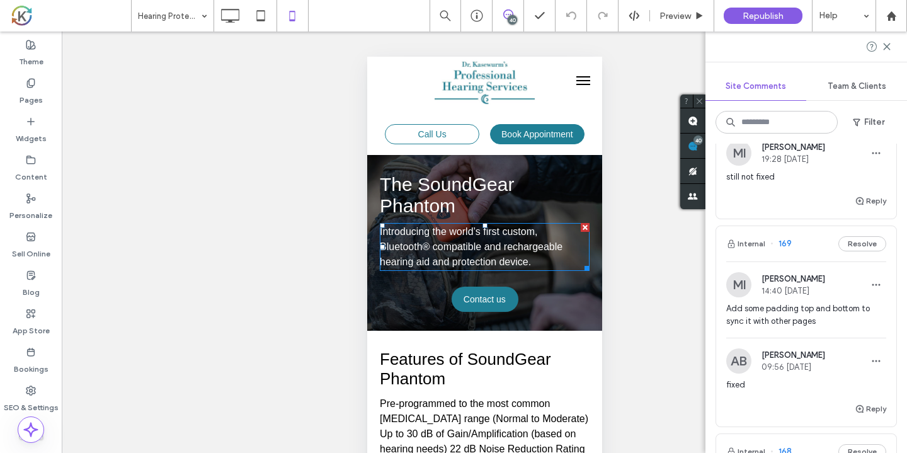
click at [818, 242] on div "Internal 169 Resolve" at bounding box center [806, 243] width 180 height 35
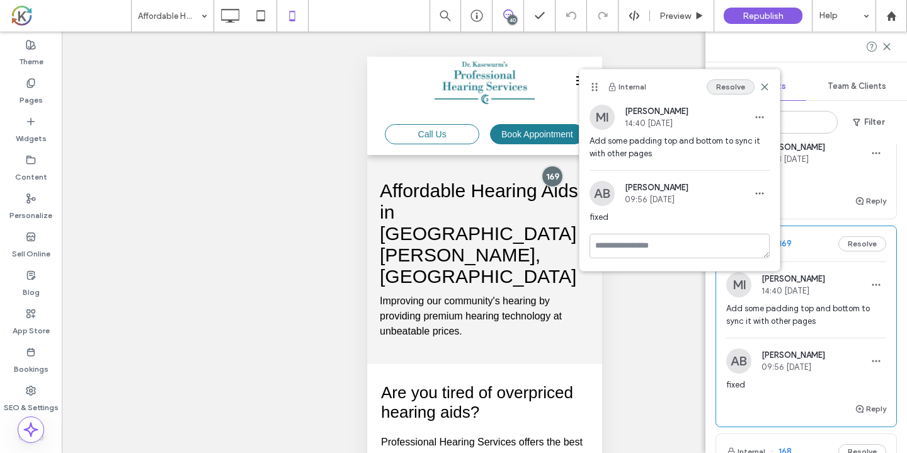
click at [732, 85] on button "Resolve" at bounding box center [730, 86] width 48 height 15
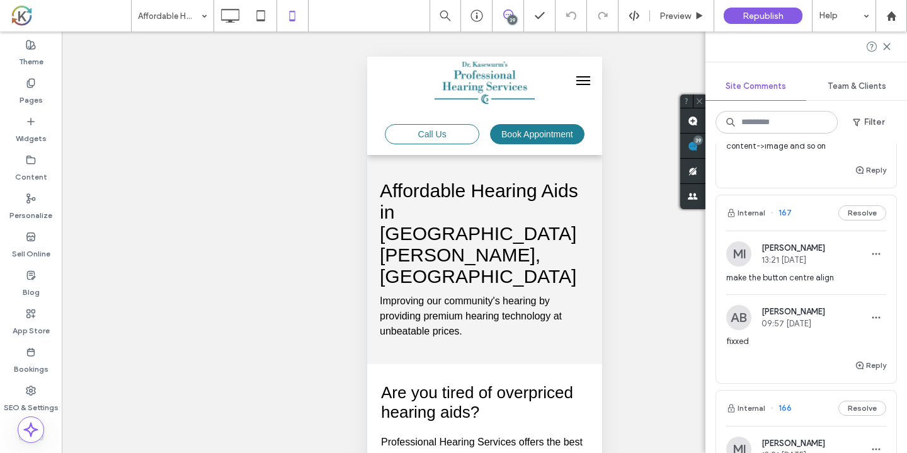
scroll to position [2978, 0]
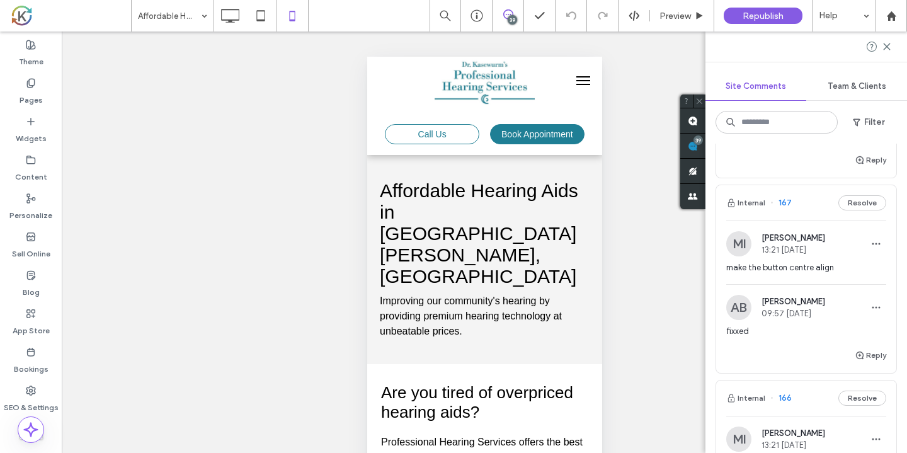
click at [799, 206] on div "Internal 167 Resolve" at bounding box center [806, 202] width 180 height 35
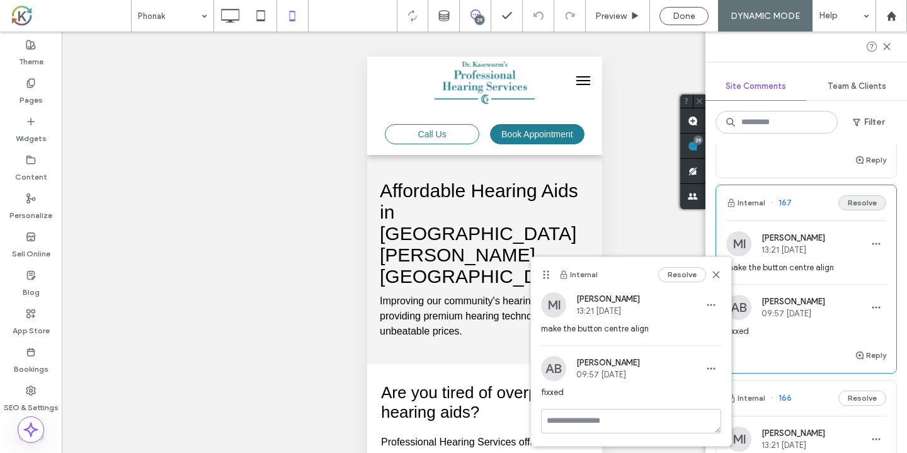
click at [858, 196] on button "Resolve" at bounding box center [862, 202] width 48 height 15
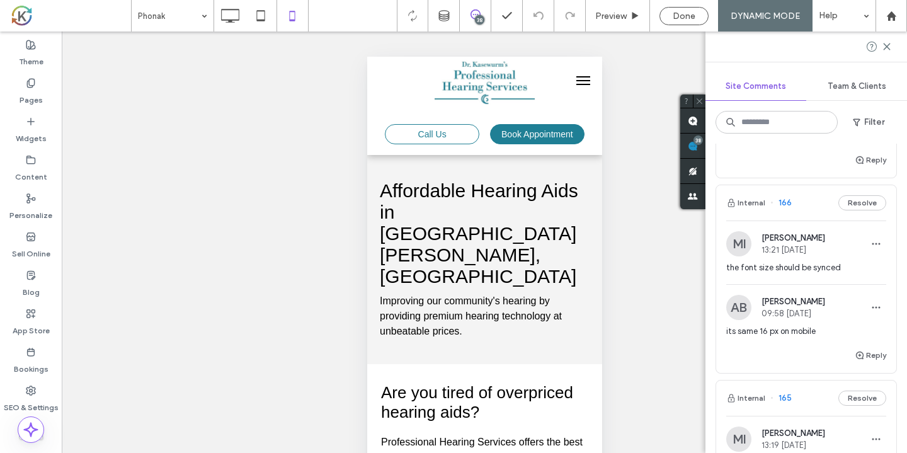
click at [818, 214] on div "Internal 166 Resolve" at bounding box center [806, 202] width 180 height 35
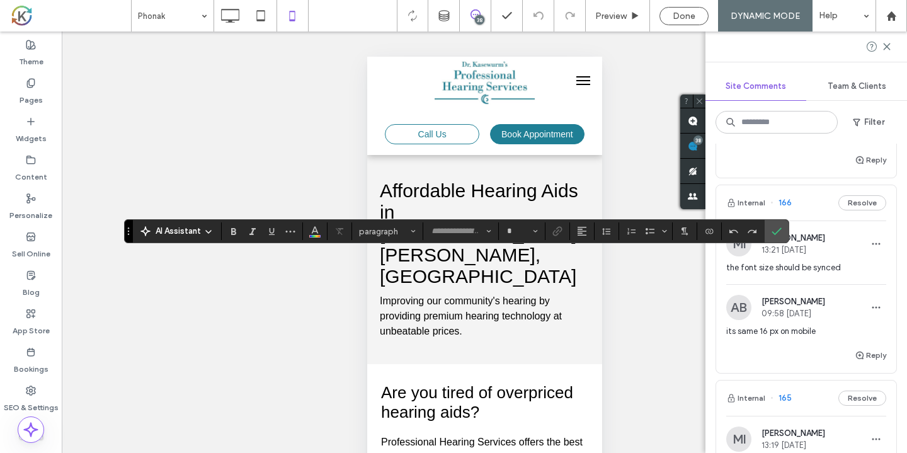
type input "*********"
type input "**"
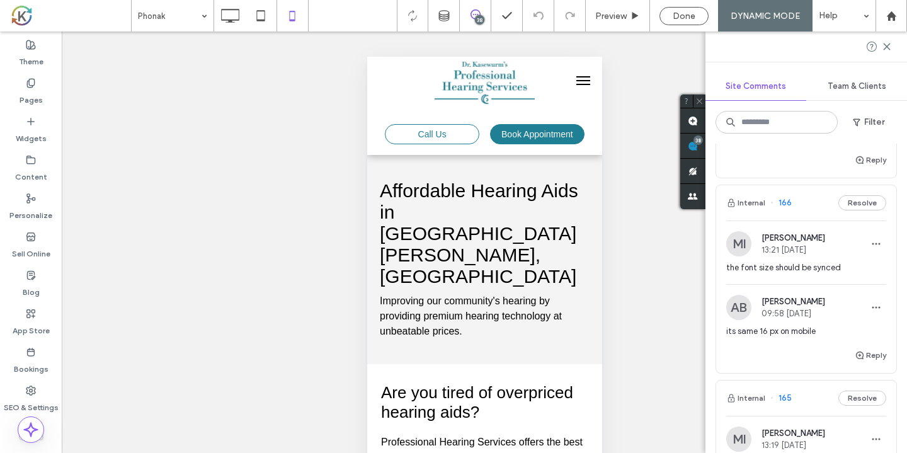
type input "*********"
type input "**"
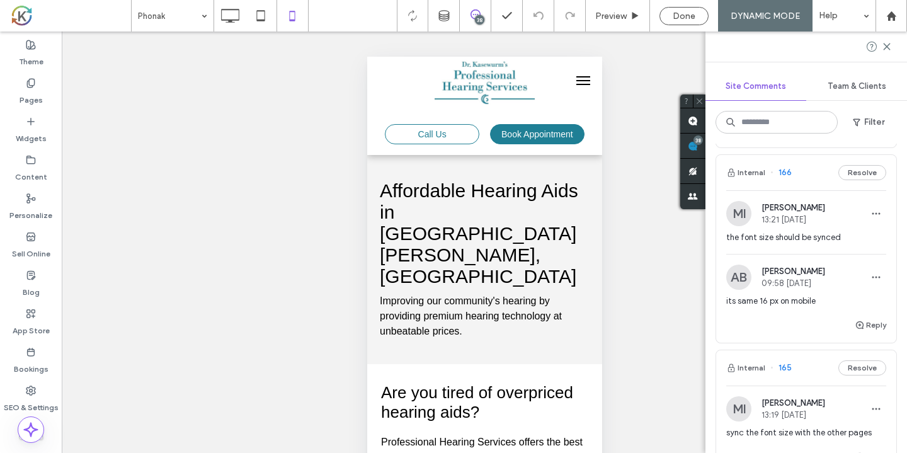
scroll to position [3005, 0]
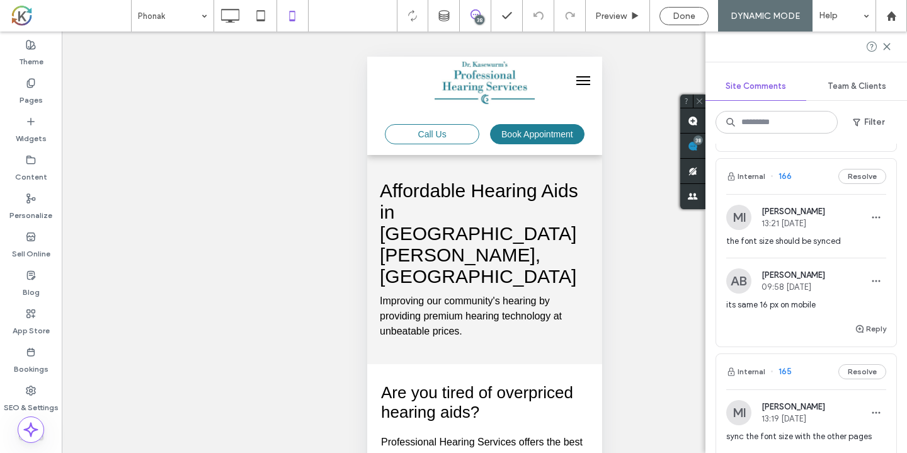
click at [816, 174] on div "Internal 166 Resolve" at bounding box center [806, 176] width 180 height 35
click at [864, 325] on icon "button" at bounding box center [859, 329] width 10 height 10
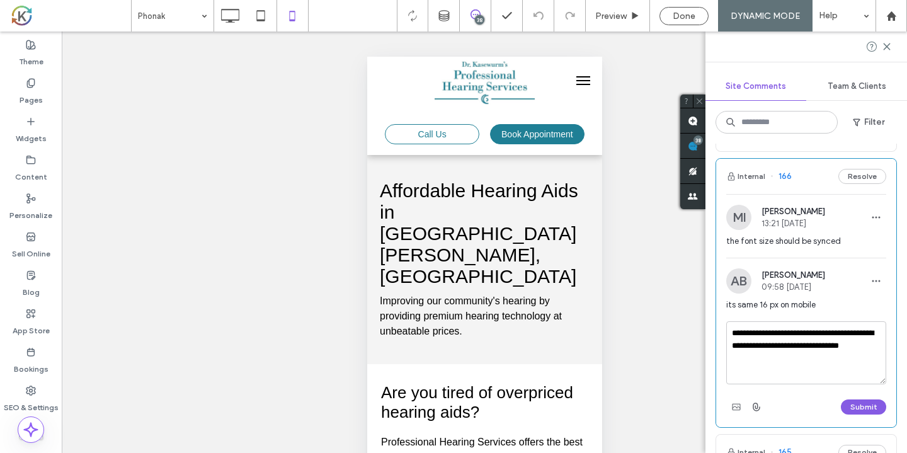
type textarea "**********"
click at [868, 409] on button "Submit" at bounding box center [862, 406] width 45 height 15
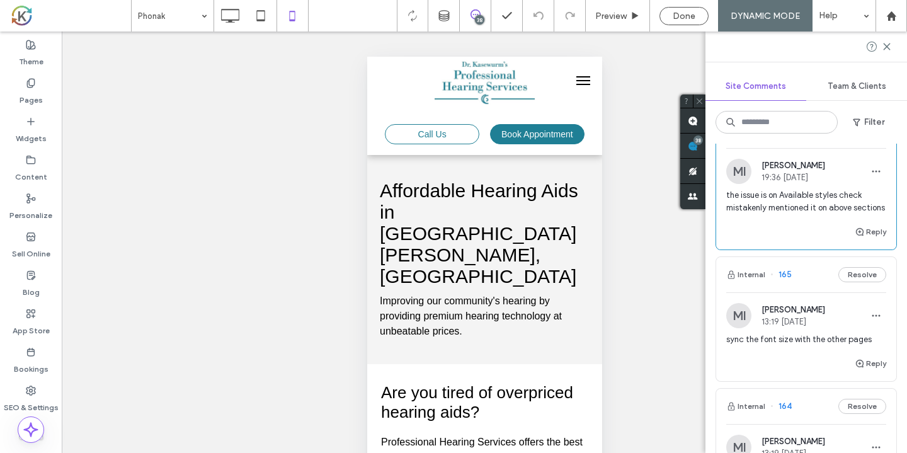
scroll to position [3159, 0]
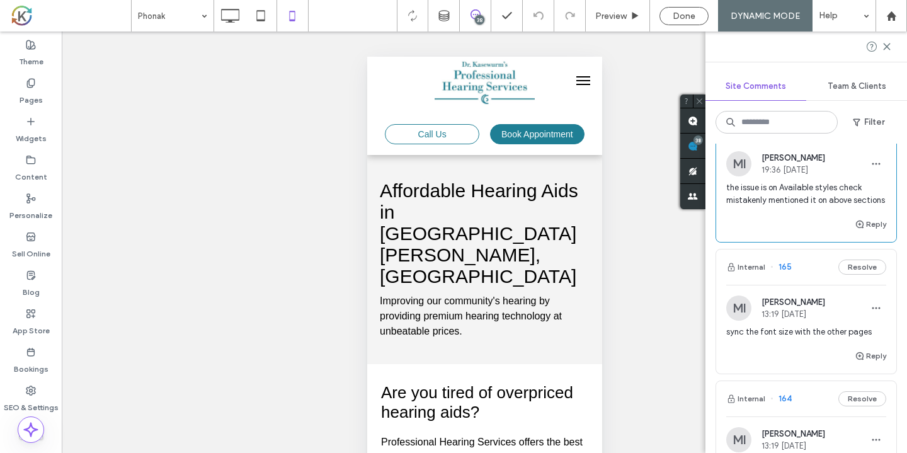
click at [801, 272] on div "Internal 165 Resolve" at bounding box center [806, 266] width 180 height 35
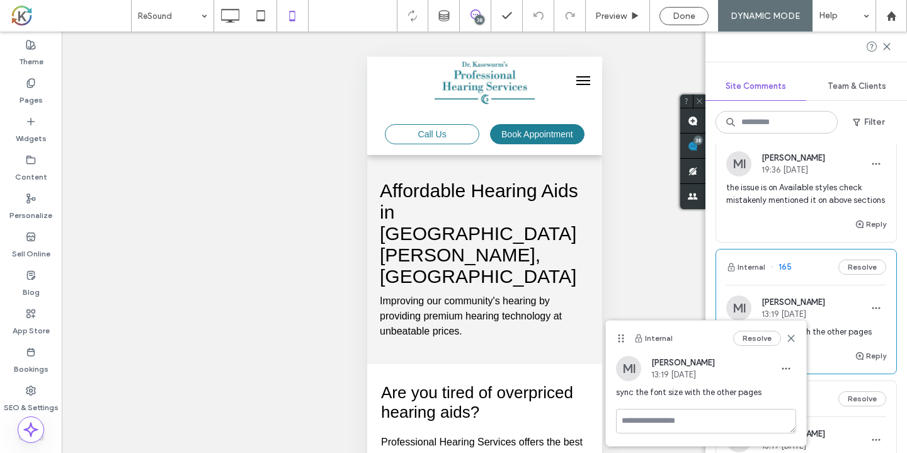
drag, startPoint x: 792, startPoint y: 336, endPoint x: 631, endPoint y: 338, distance: 161.2
click at [791, 336] on icon at bounding box center [791, 338] width 10 height 10
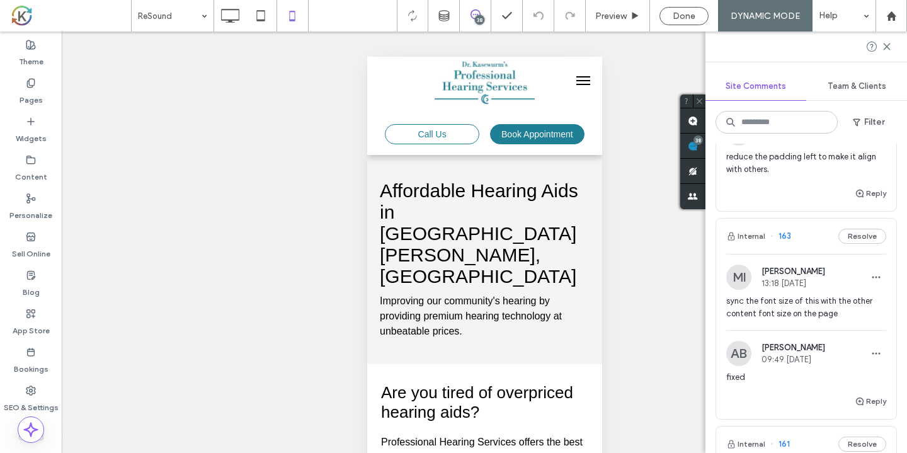
scroll to position [3467, 0]
click at [809, 234] on div "Internal 163 Resolve" at bounding box center [806, 234] width 180 height 35
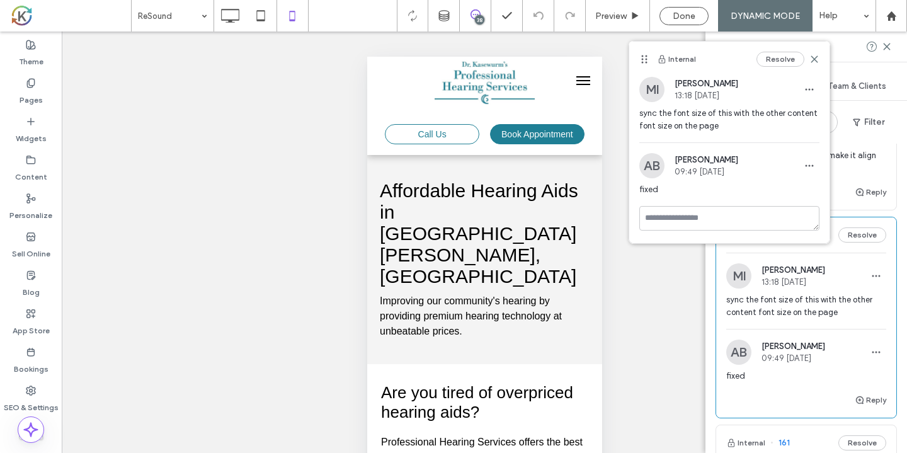
drag, startPoint x: 619, startPoint y: 210, endPoint x: 645, endPoint y: 54, distance: 158.2
click at [645, 54] on icon at bounding box center [644, 59] width 10 height 10
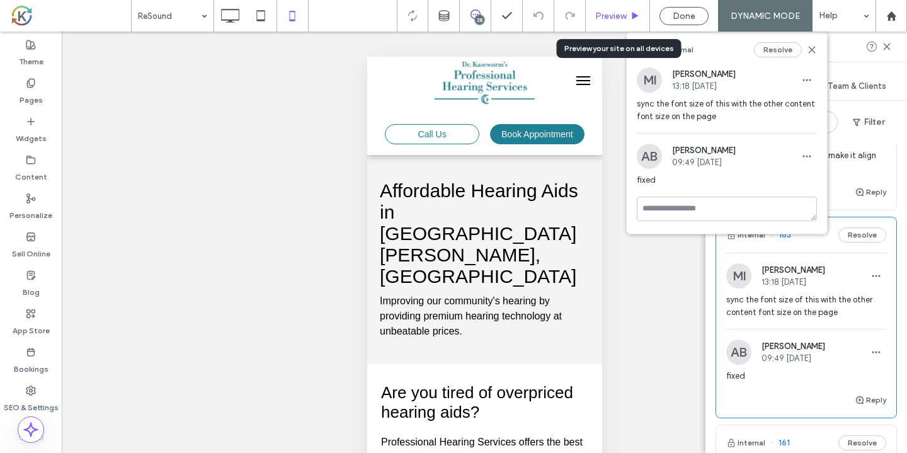
drag, startPoint x: 645, startPoint y: 54, endPoint x: 642, endPoint y: 28, distance: 26.6
click at [642, 28] on div "ReSound 38 Preview Done DYNAMIC MODE Help Site Comments Team & Clients Filter I…" at bounding box center [453, 226] width 907 height 453
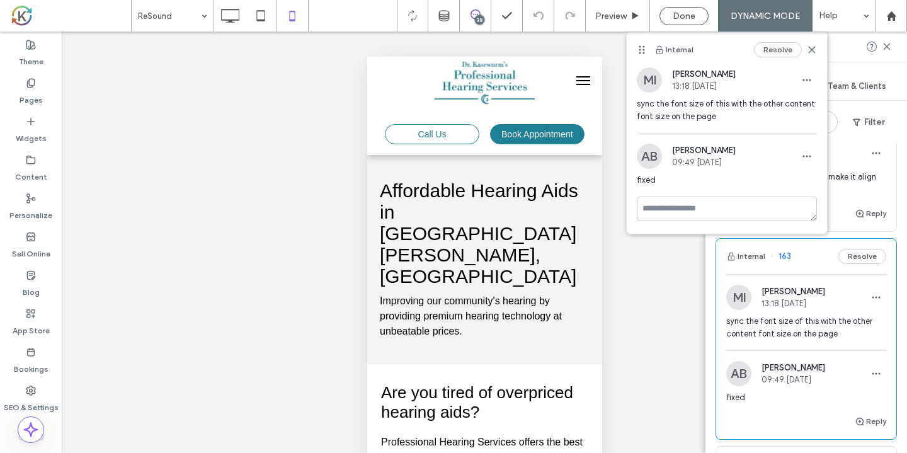
scroll to position [3442, 0]
click at [868, 261] on button "Resolve" at bounding box center [862, 259] width 48 height 15
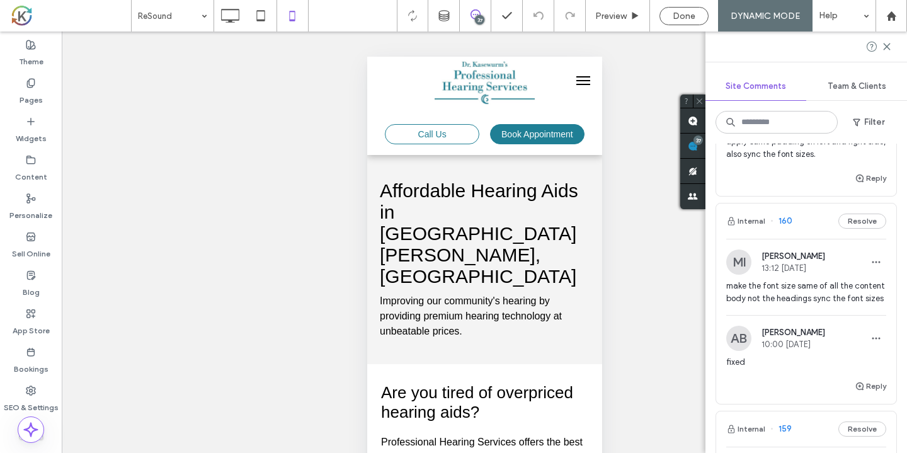
scroll to position [3627, 0]
click at [815, 227] on div "Internal 160 Resolve" at bounding box center [806, 218] width 180 height 35
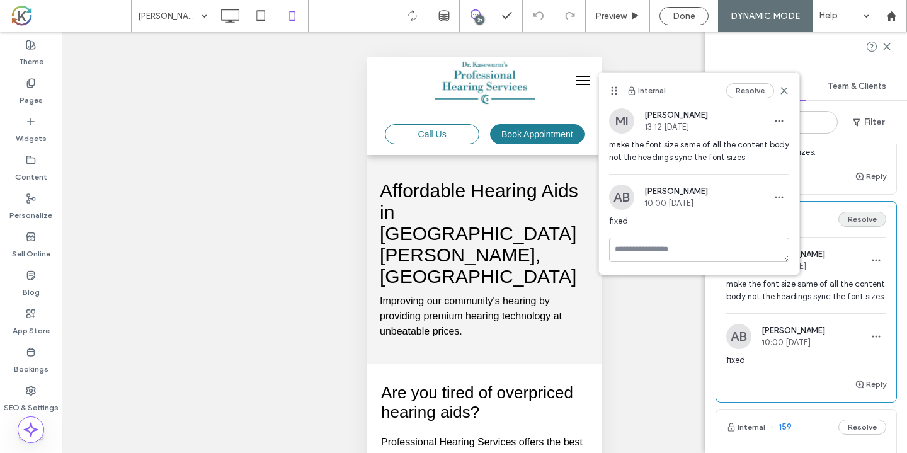
click at [849, 217] on button "Resolve" at bounding box center [862, 219] width 48 height 15
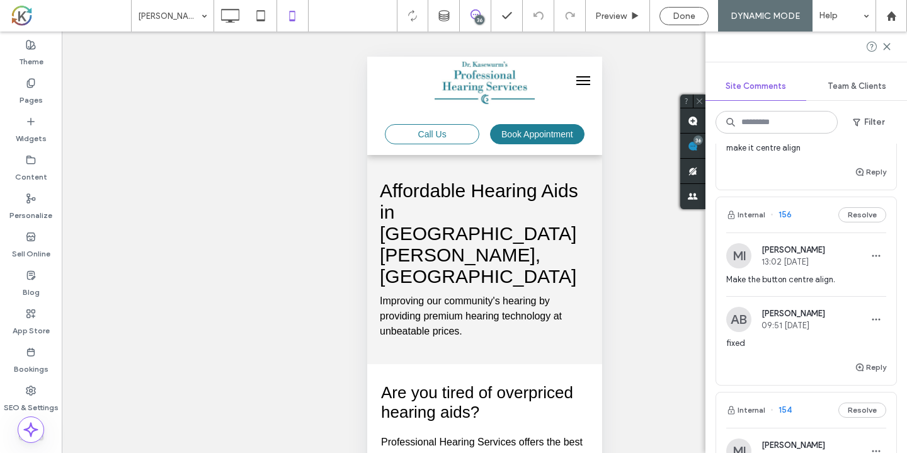
scroll to position [3908, 0]
click at [816, 223] on div "Internal 156 Resolve" at bounding box center [806, 213] width 180 height 35
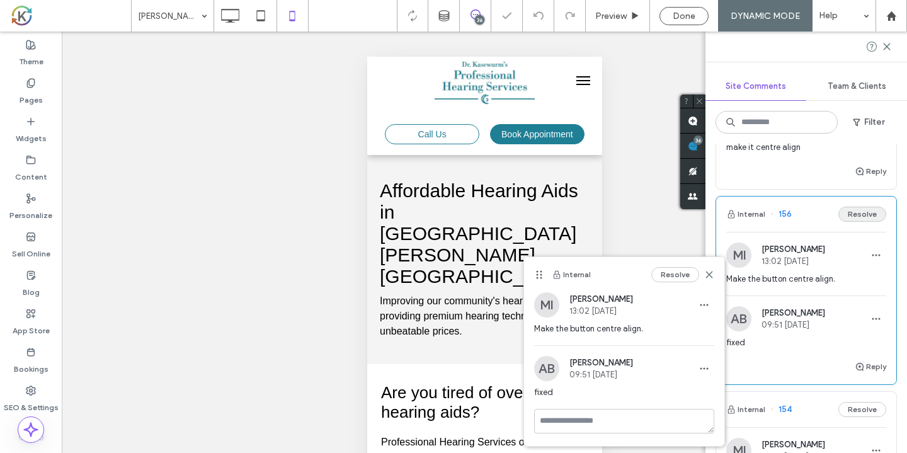
click at [874, 212] on button "Resolve" at bounding box center [862, 213] width 48 height 15
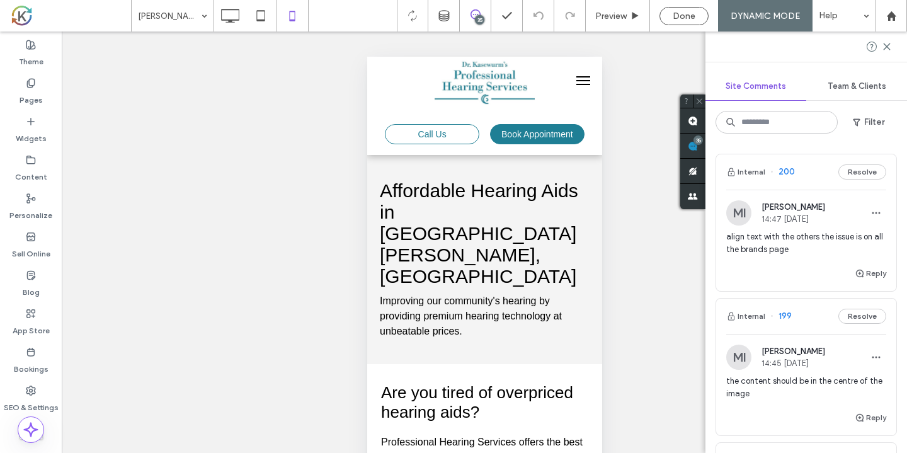
scroll to position [0, 0]
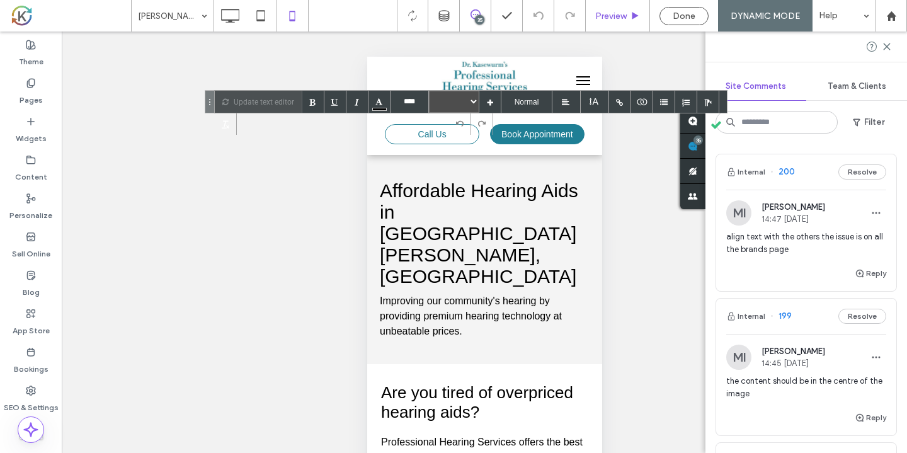
click at [609, 16] on span "Preview" at bounding box center [610, 16] width 31 height 11
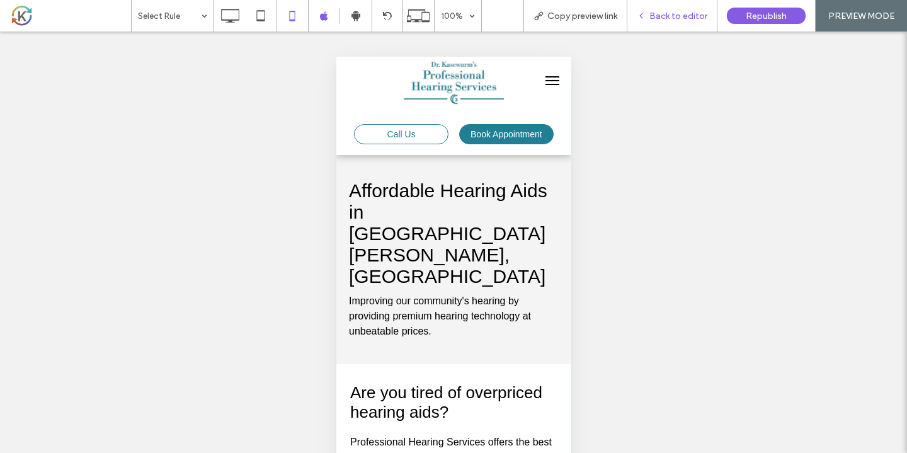
click at [675, 19] on span "Back to editor" at bounding box center [678, 16] width 58 height 11
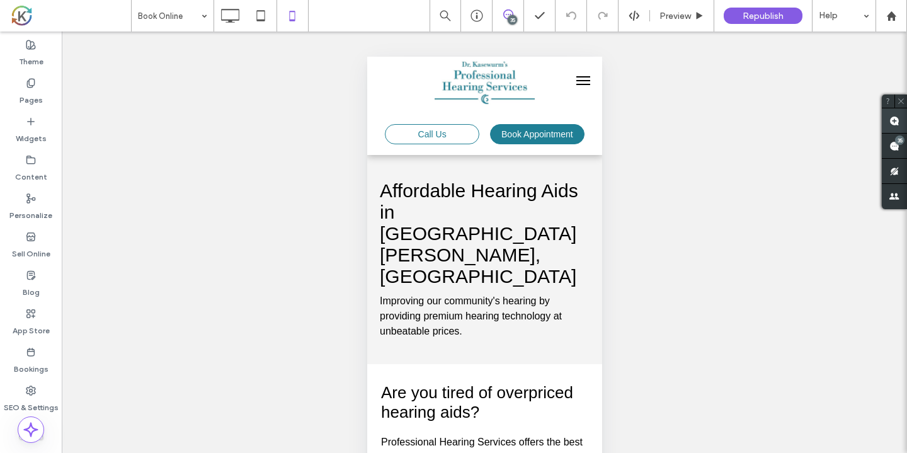
click at [888, 123] on span at bounding box center [893, 120] width 25 height 25
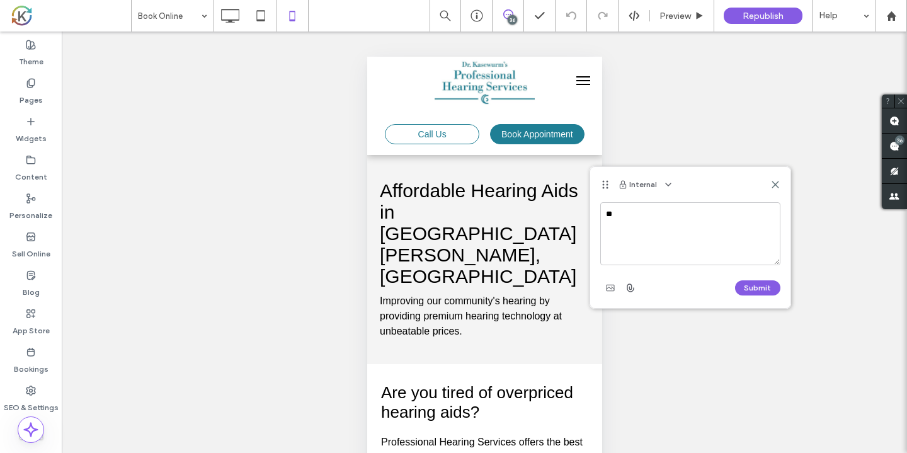
type textarea "*"
type textarea "**********"
click at [769, 288] on button "Submit" at bounding box center [757, 287] width 45 height 15
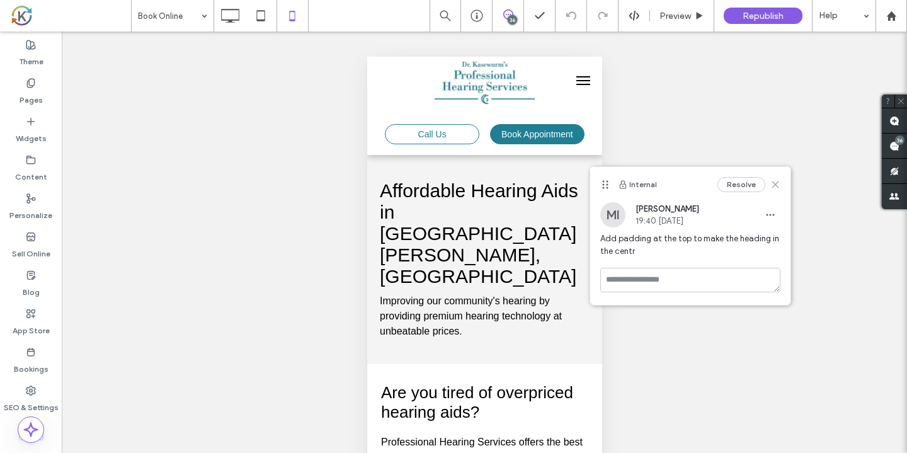
click at [774, 188] on icon at bounding box center [775, 184] width 10 height 10
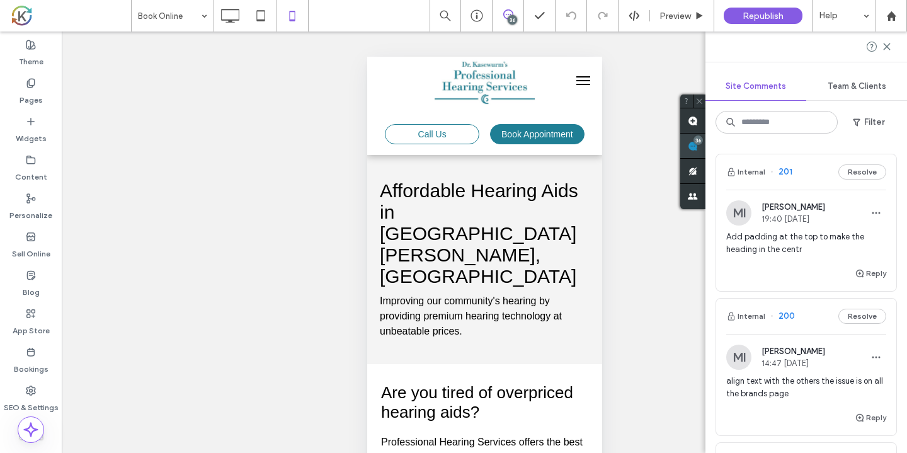
click at [698, 145] on use at bounding box center [692, 146] width 10 height 10
click at [888, 40] on div at bounding box center [805, 46] width 201 height 30
click at [888, 44] on use at bounding box center [886, 46] width 6 height 6
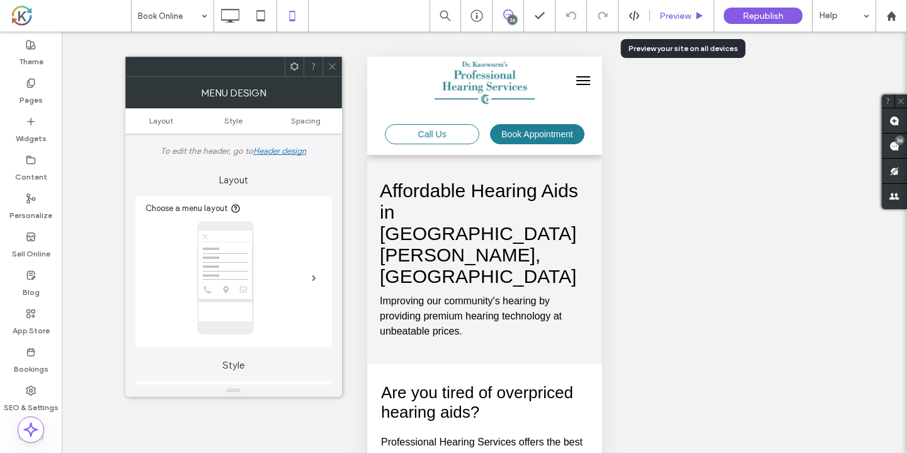
click at [676, 14] on span "Preview" at bounding box center [674, 16] width 31 height 11
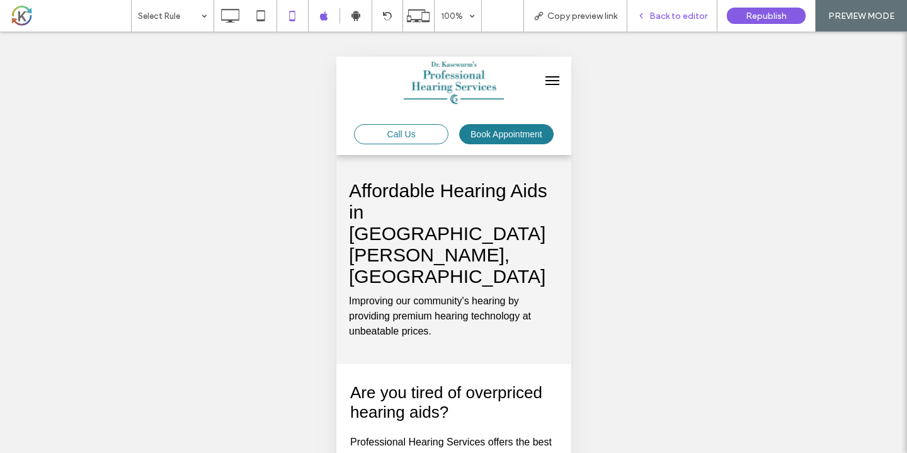
click at [686, 12] on span "Back to editor" at bounding box center [678, 16] width 58 height 11
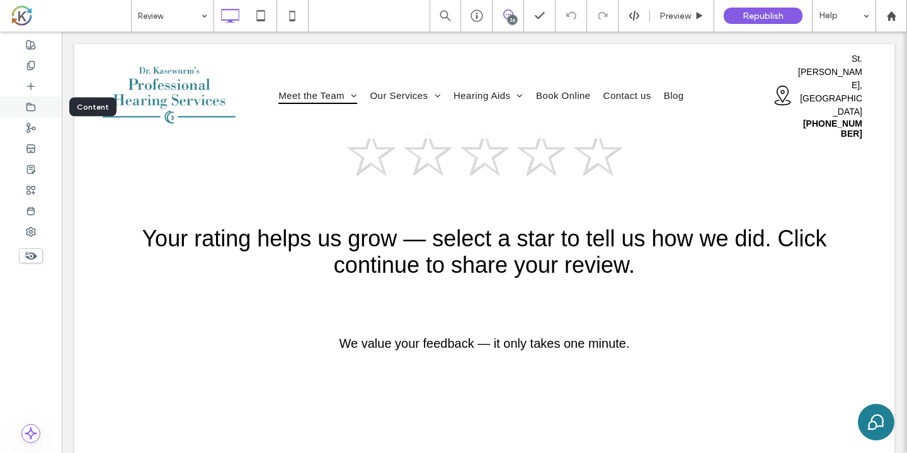
click at [33, 113] on div at bounding box center [31, 106] width 62 height 21
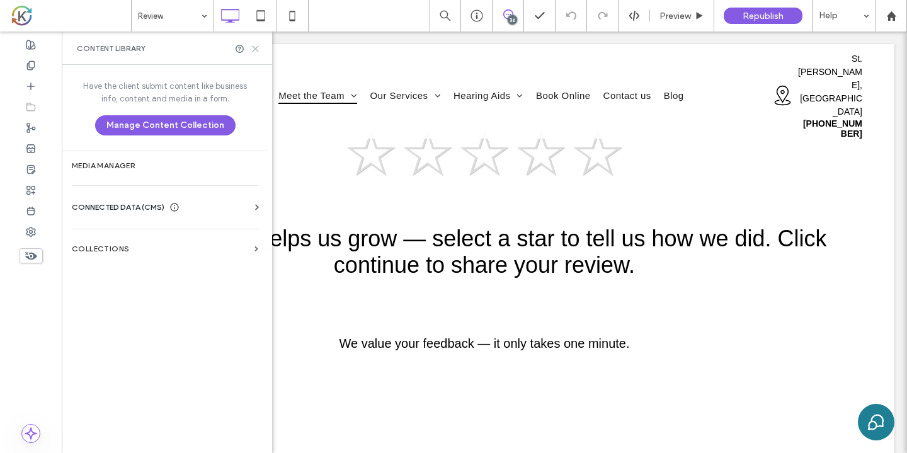
click at [257, 53] on icon at bounding box center [255, 48] width 9 height 9
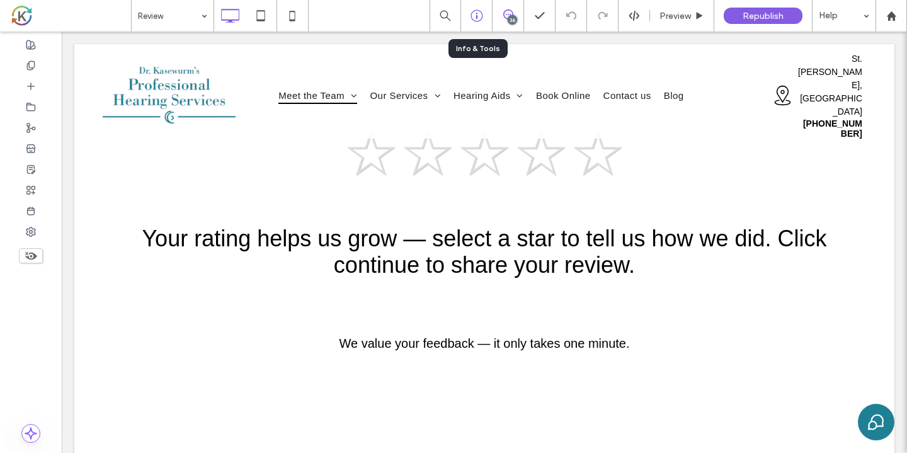
click at [476, 20] on icon at bounding box center [476, 15] width 13 height 13
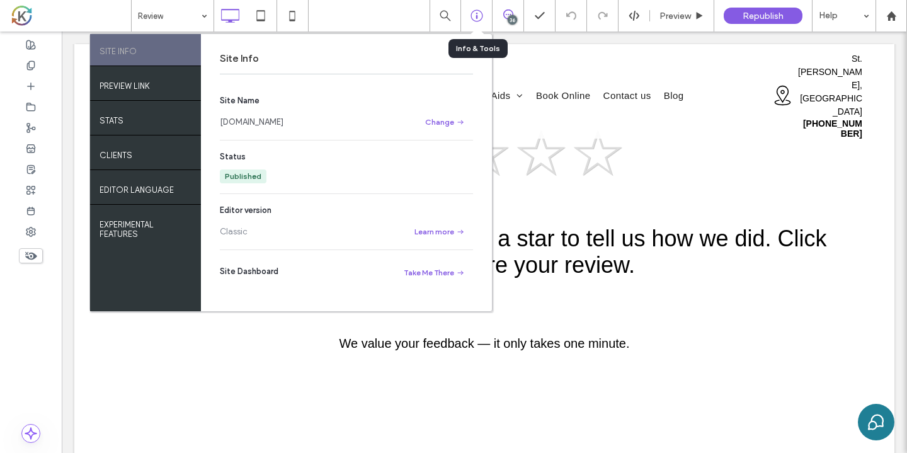
click at [476, 20] on icon at bounding box center [476, 15] width 13 height 13
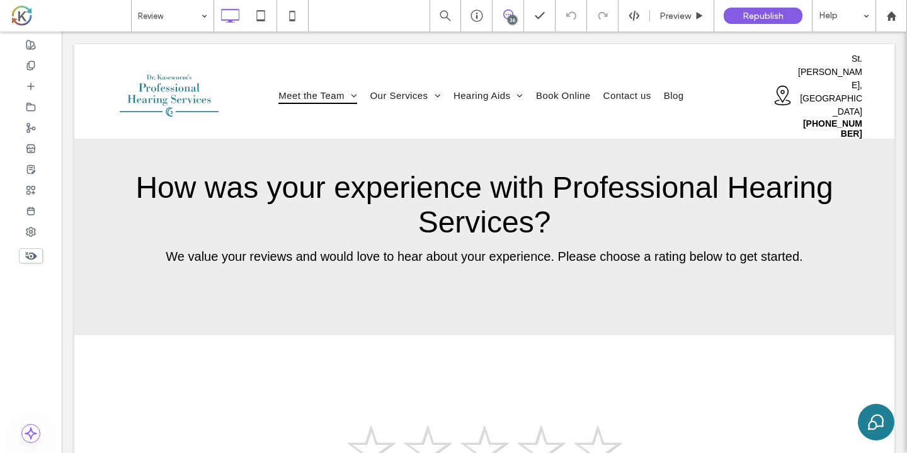
click at [507, 16] on icon at bounding box center [508, 14] width 10 height 10
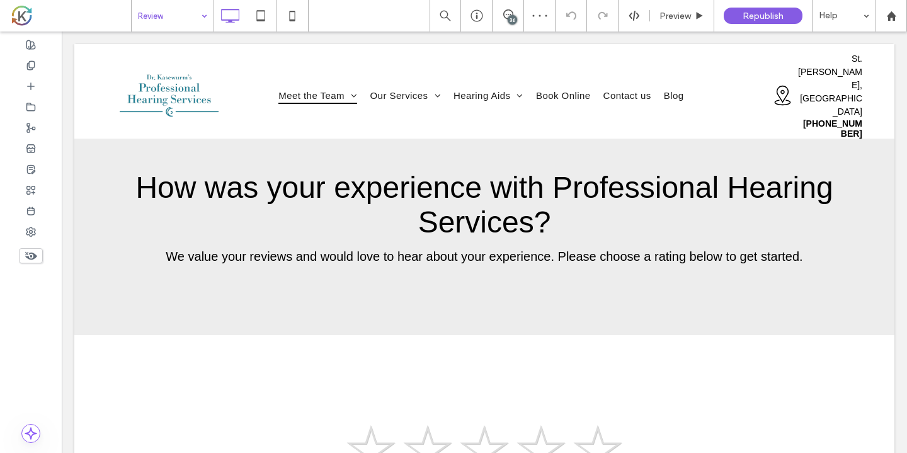
click at [514, 20] on div "36" at bounding box center [511, 19] width 9 height 9
click at [511, 11] on use at bounding box center [508, 14] width 10 height 10
click at [511, 17] on div "36" at bounding box center [511, 19] width 9 height 9
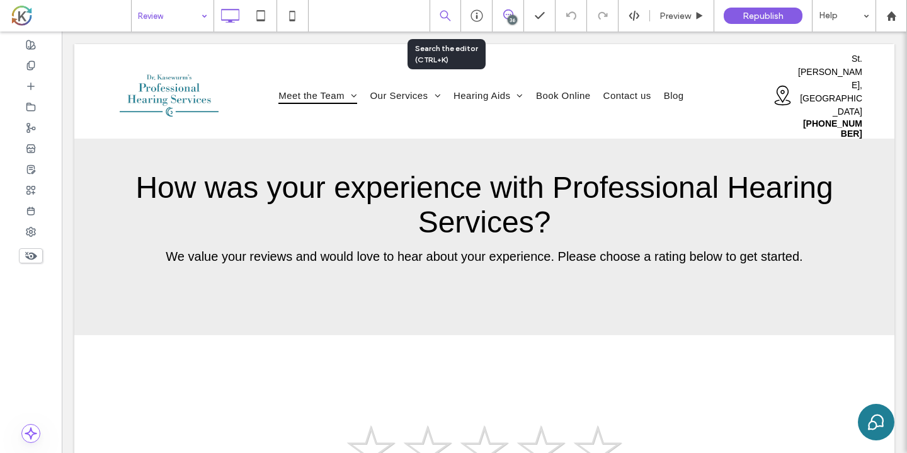
click at [441, 18] on icon at bounding box center [444, 15] width 11 height 11
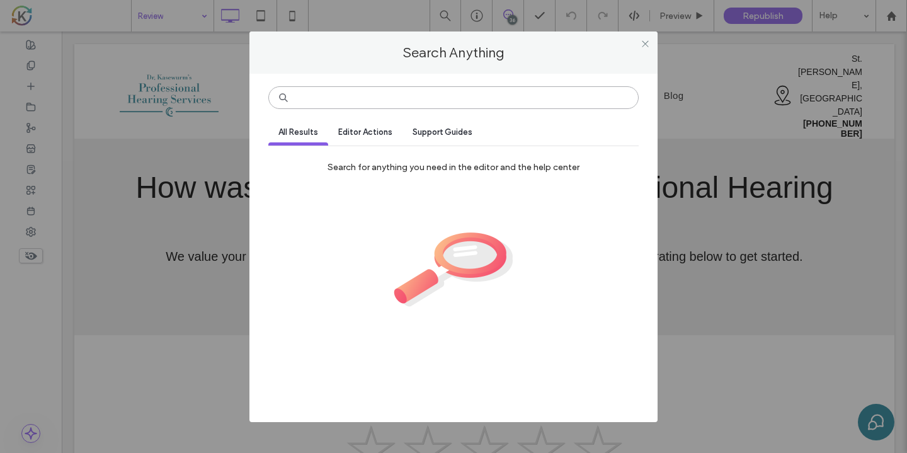
click at [421, 95] on input at bounding box center [453, 97] width 370 height 23
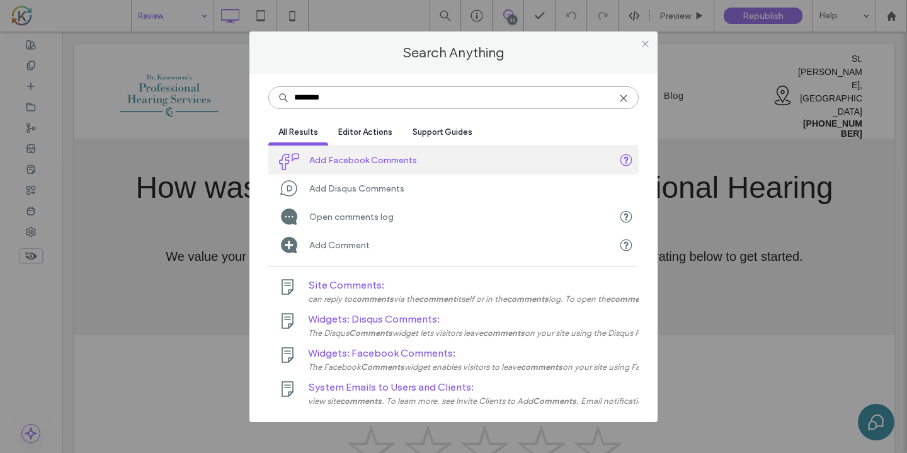
type input "********"
click at [352, 244] on label "Add Comment" at bounding box center [339, 245] width 60 height 23
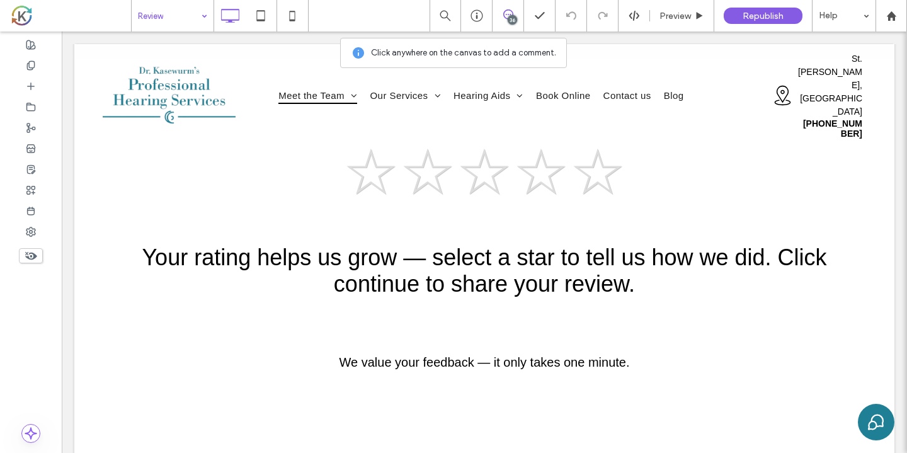
scroll to position [298, 0]
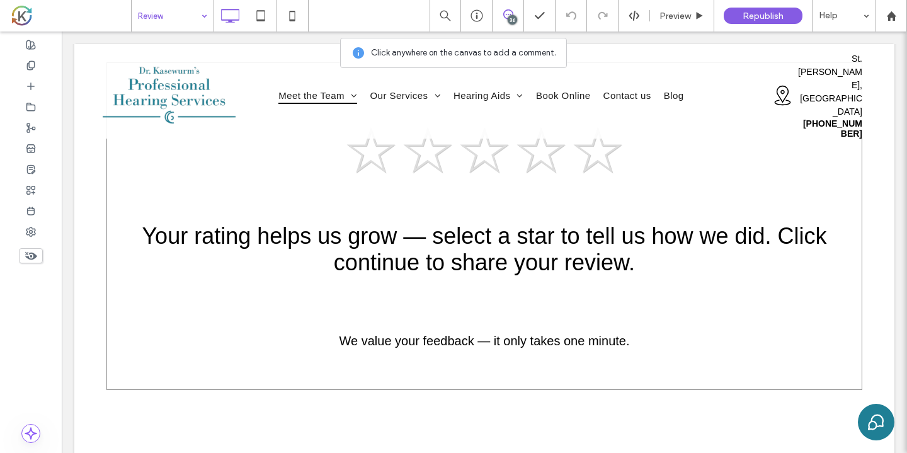
click at [783, 304] on div "☆ ☆ ☆ ☆ ☆ Your rating helps us grow — select a star to tell us how we did. Clic…" at bounding box center [483, 225] width 755 height 327
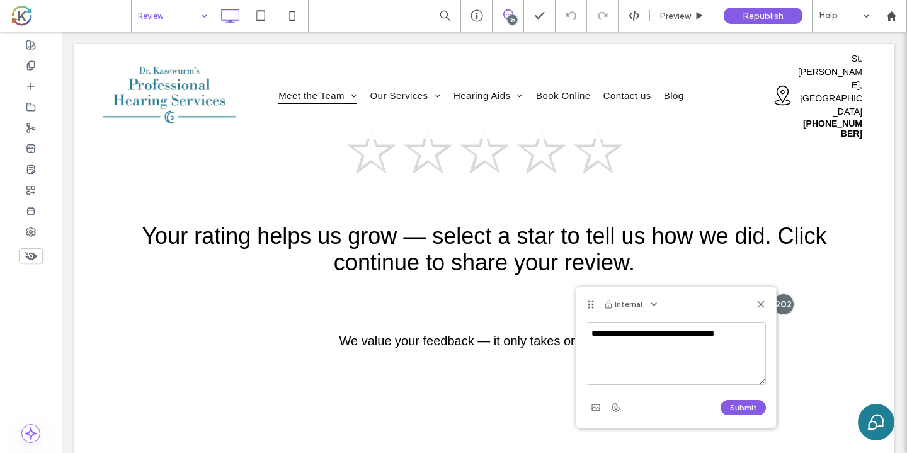
drag, startPoint x: 583, startPoint y: 264, endPoint x: 592, endPoint y: 307, distance: 44.3
click at [592, 307] on icon at bounding box center [590, 304] width 10 height 10
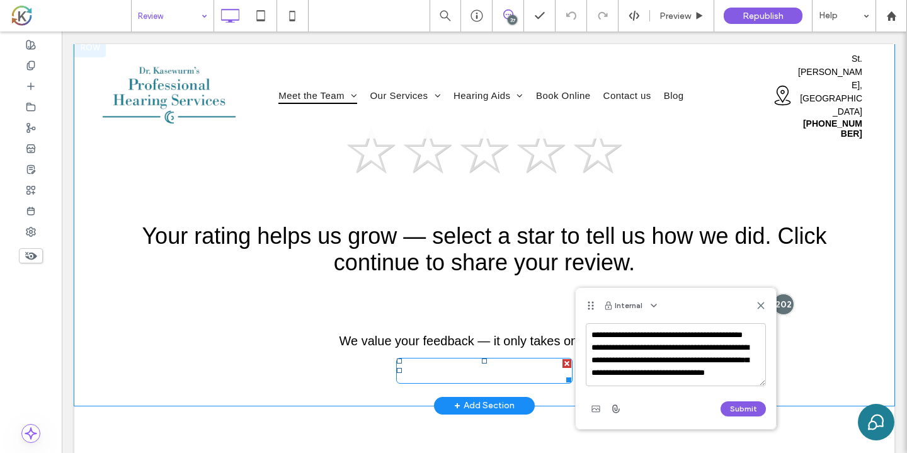
scroll to position [24, 0]
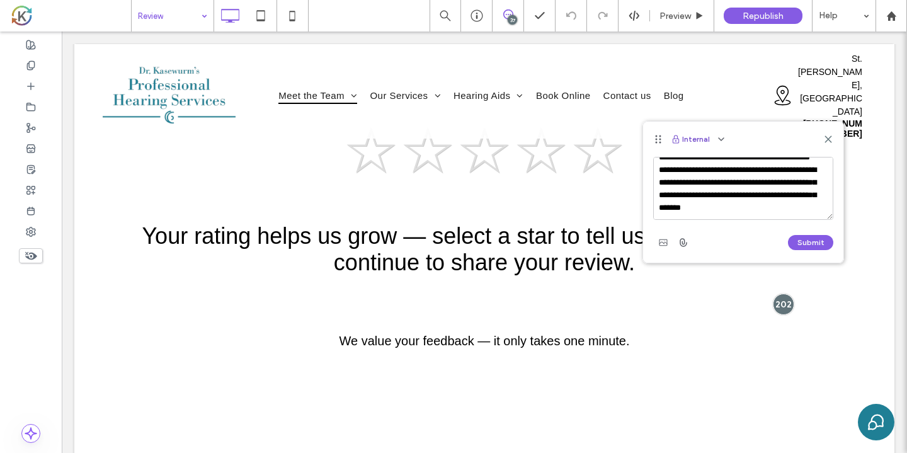
drag, startPoint x: 593, startPoint y: 307, endPoint x: 679, endPoint y: 136, distance: 191.7
click at [679, 136] on div "Internal" at bounding box center [743, 139] width 200 height 35
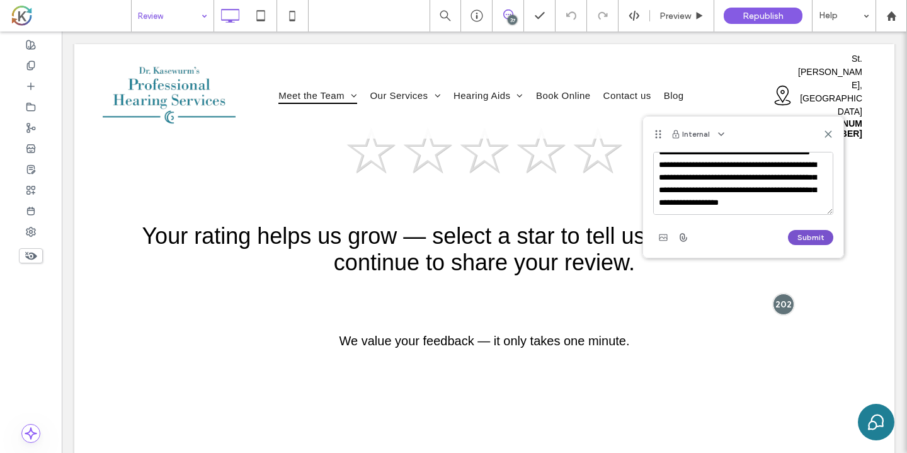
type textarea "**********"
click at [820, 236] on button "Submit" at bounding box center [810, 237] width 45 height 15
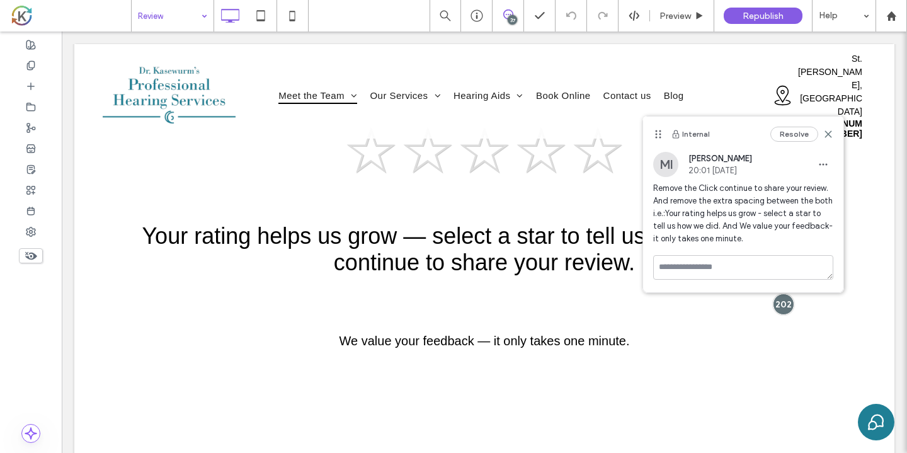
scroll to position [0, 0]
drag, startPoint x: 825, startPoint y: 132, endPoint x: 762, endPoint y: 100, distance: 71.2
click at [825, 132] on use at bounding box center [828, 134] width 6 height 6
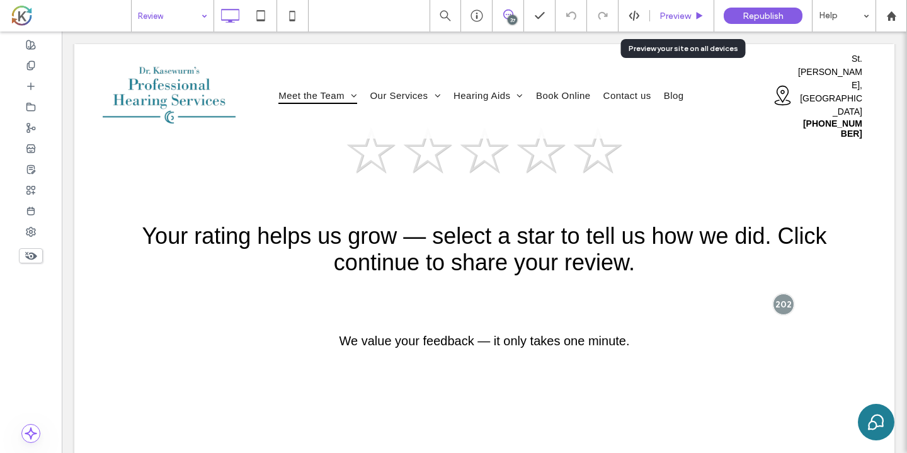
click at [670, 13] on span "Preview" at bounding box center [674, 16] width 31 height 11
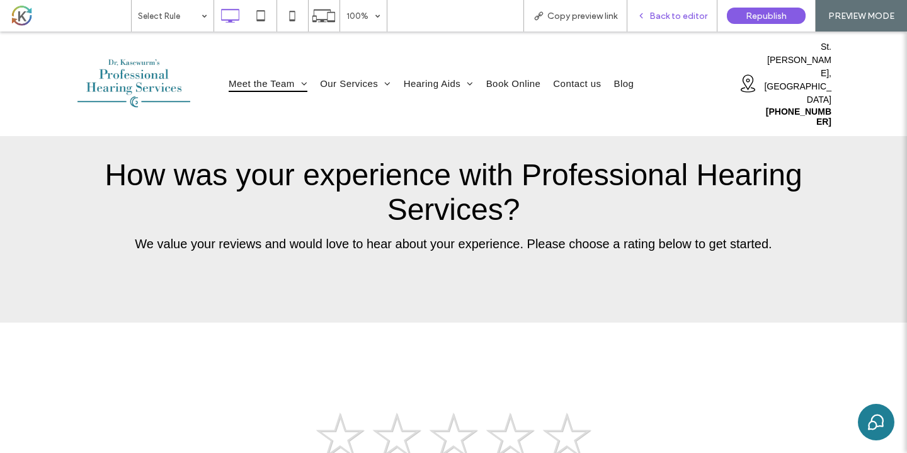
click at [668, 20] on span "Back to editor" at bounding box center [678, 16] width 58 height 11
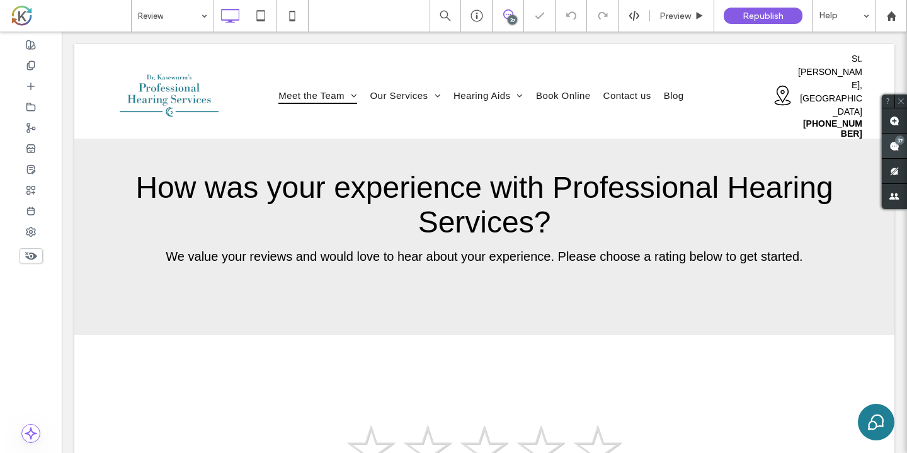
click at [896, 142] on div "37" at bounding box center [899, 139] width 9 height 9
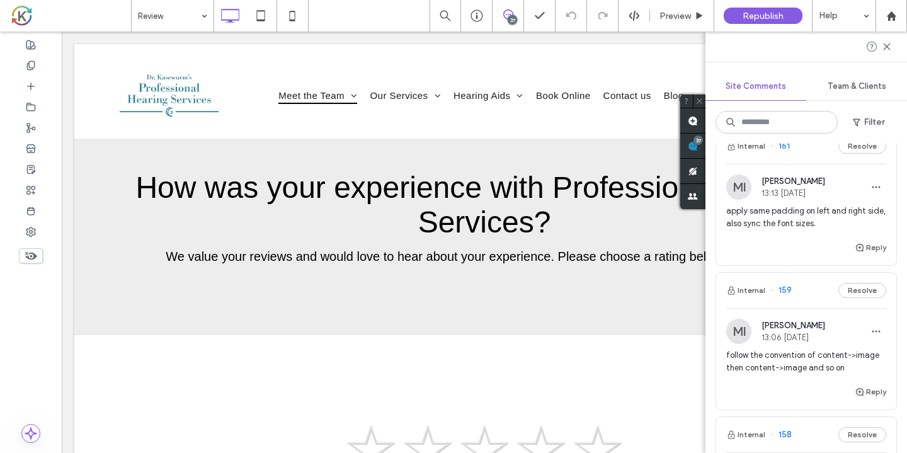
scroll to position [3897, 0]
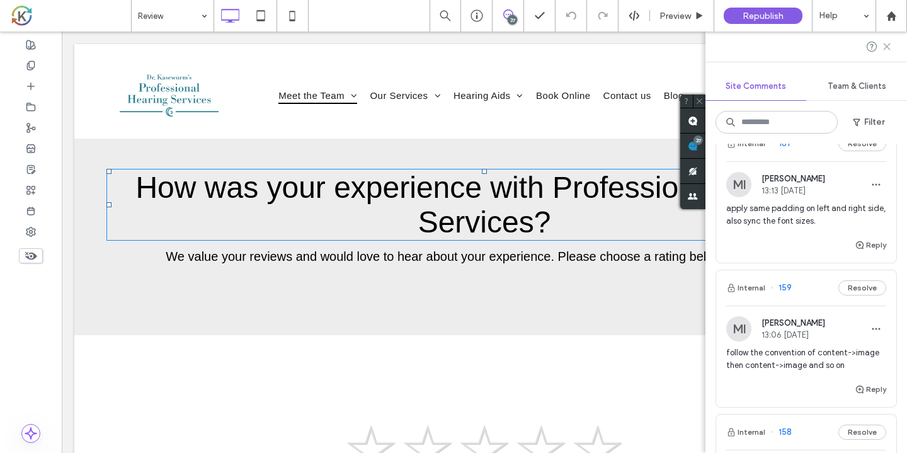
click at [887, 48] on icon at bounding box center [886, 47] width 10 height 10
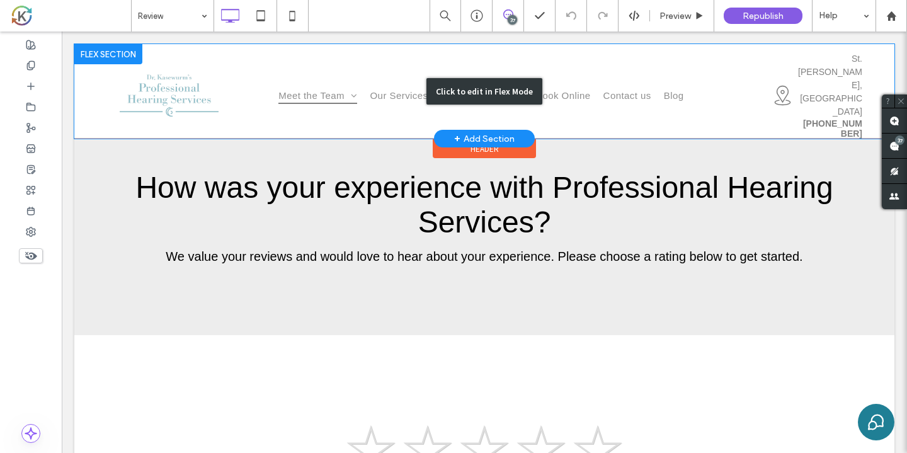
scroll to position [0, 0]
